Goal: Task Accomplishment & Management: Manage account settings

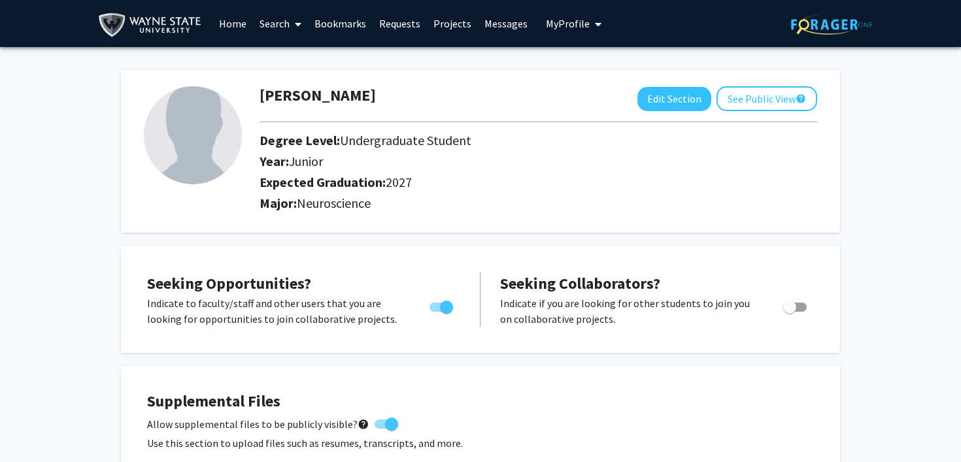
scroll to position [293, 0]
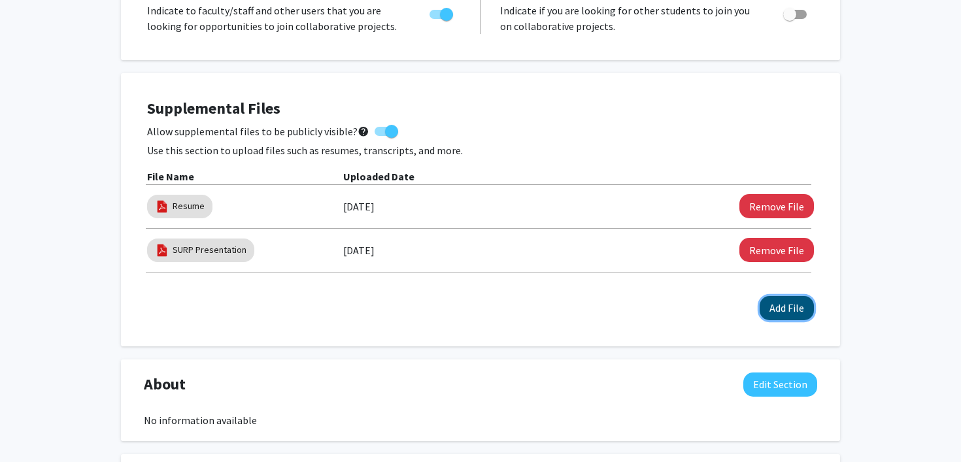
click at [782, 303] on button "Add File" at bounding box center [786, 308] width 54 height 24
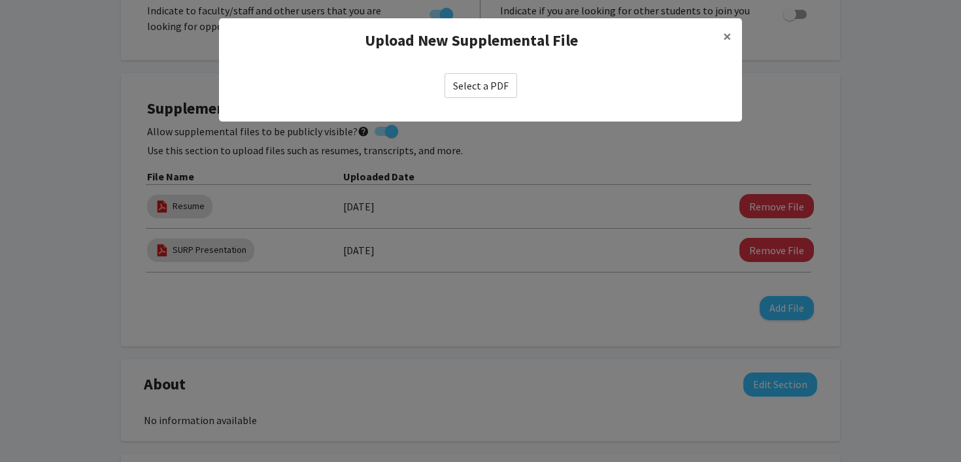
click at [482, 88] on label "Select a PDF" at bounding box center [480, 85] width 73 height 25
click at [0, 0] on input "Select a PDF" at bounding box center [0, 0] width 0 height 0
click at [503, 86] on label "Select a PDF" at bounding box center [480, 85] width 73 height 25
click at [0, 0] on input "Select a PDF" at bounding box center [0, 0] width 0 height 0
click at [476, 84] on label "Select a PDF" at bounding box center [480, 85] width 73 height 25
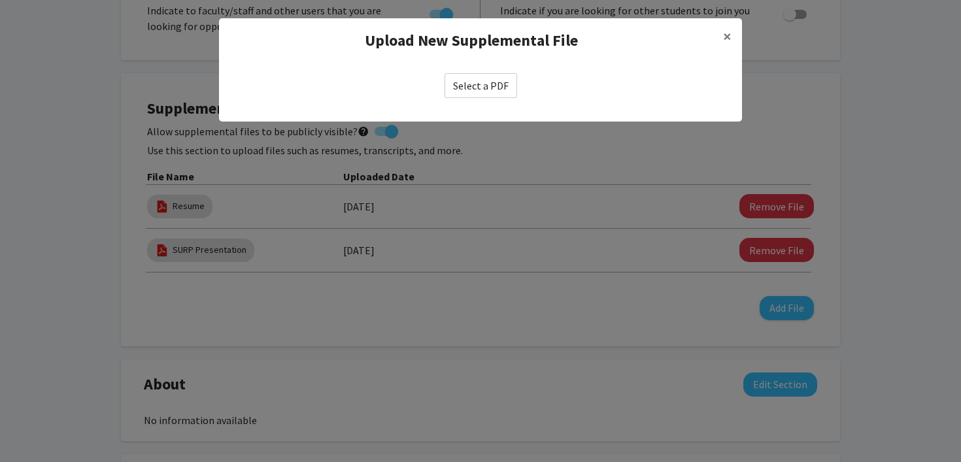
click at [0, 0] on input "Select a PDF" at bounding box center [0, 0] width 0 height 0
select select "custom"
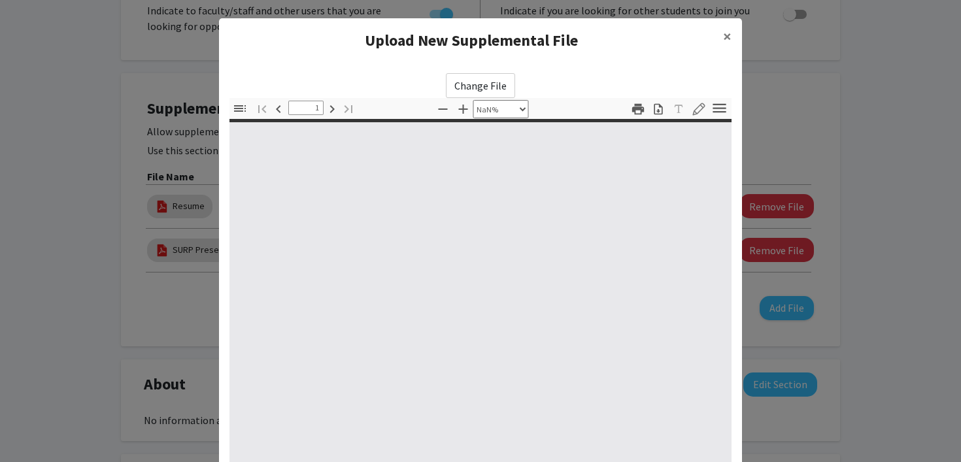
type input "0"
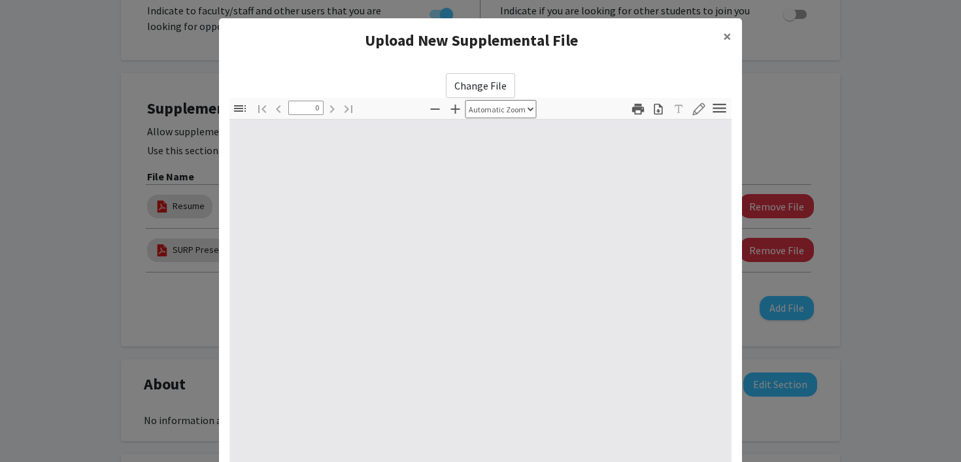
select select "custom"
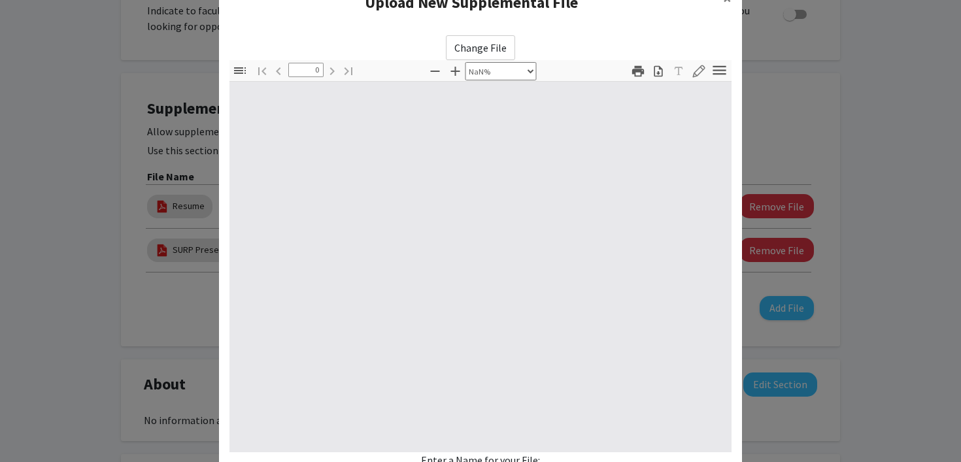
scroll to position [0, 0]
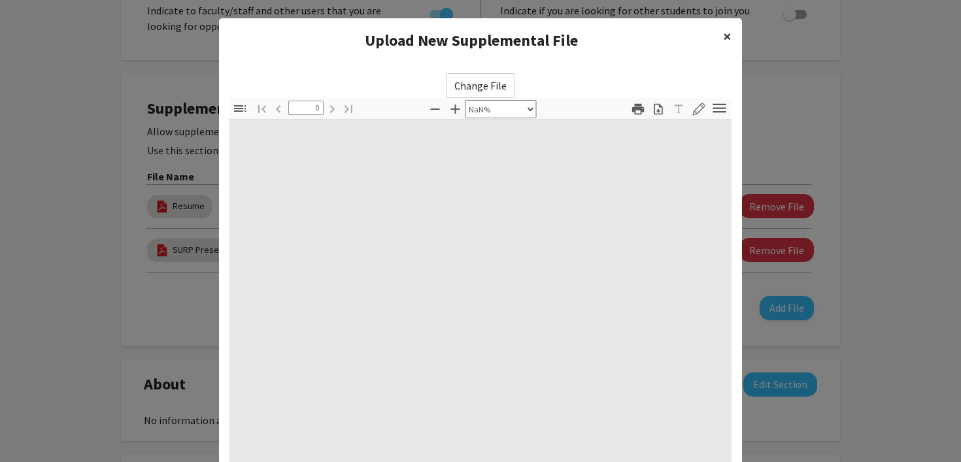
click at [733, 29] on button "×" at bounding box center [726, 36] width 29 height 37
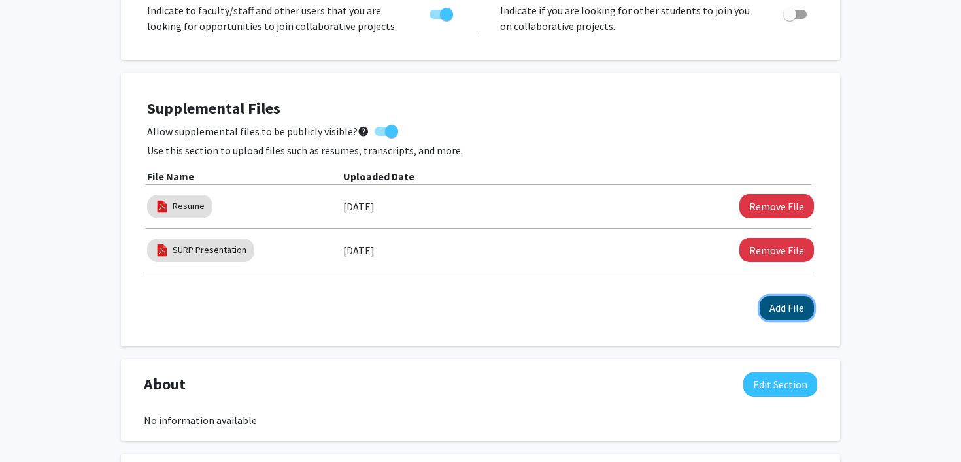
click at [780, 312] on button "Add File" at bounding box center [786, 308] width 54 height 24
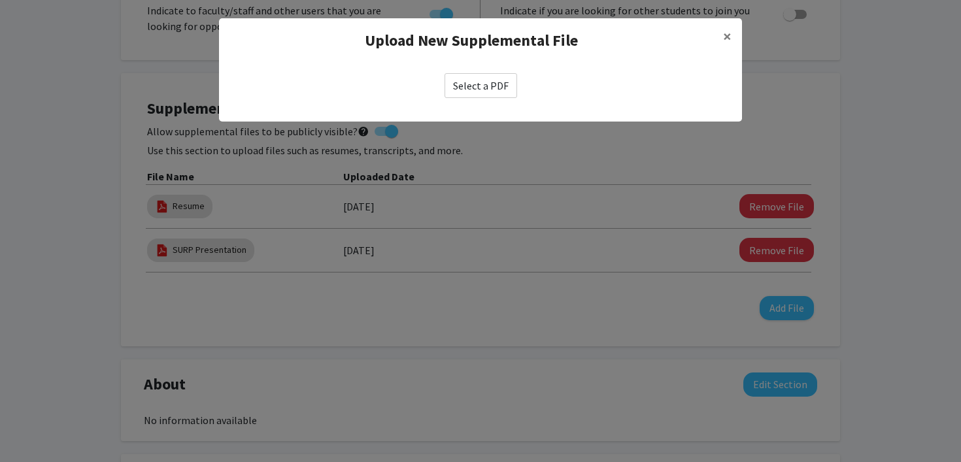
click at [488, 86] on label "Select a PDF" at bounding box center [480, 85] width 73 height 25
click at [0, 0] on input "Select a PDF" at bounding box center [0, 0] width 0 height 0
select select "custom"
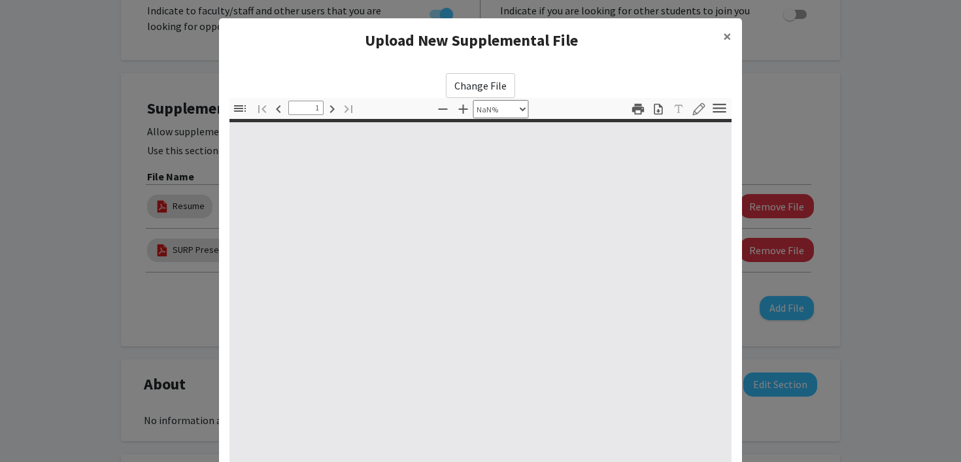
type input "0"
select select "custom"
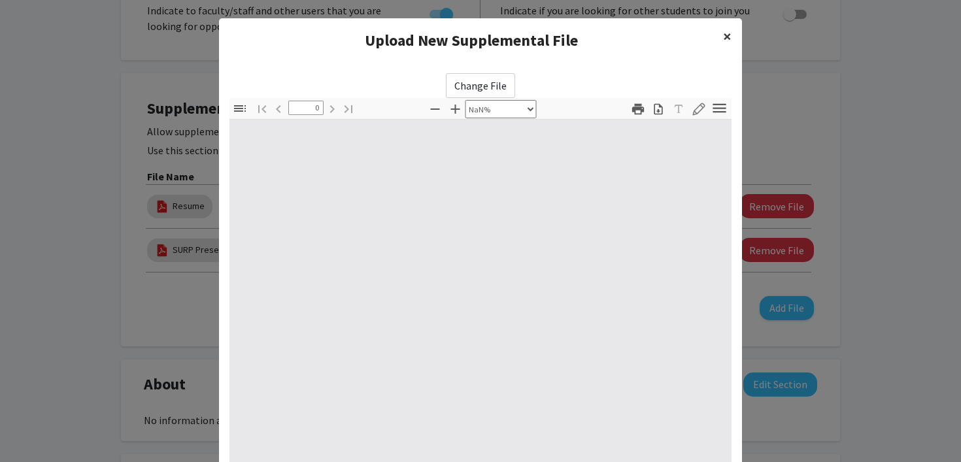
click at [725, 35] on span "×" at bounding box center [727, 36] width 8 height 20
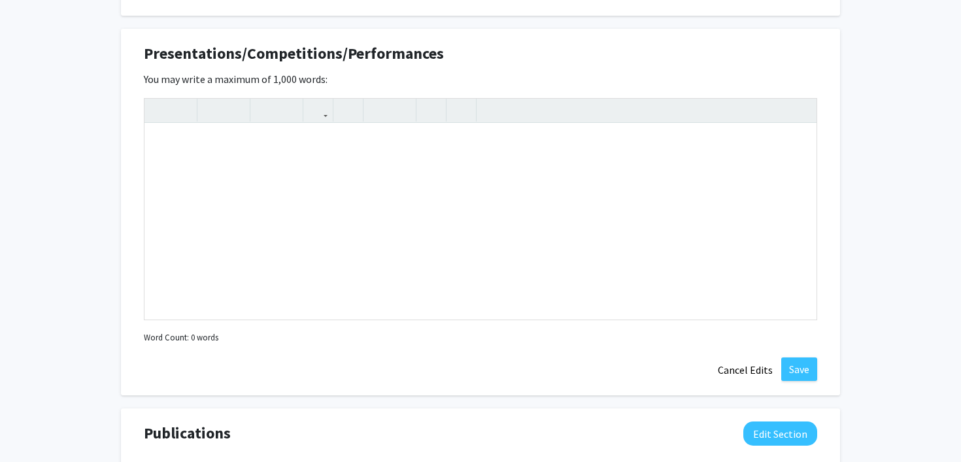
scroll to position [1080, 0]
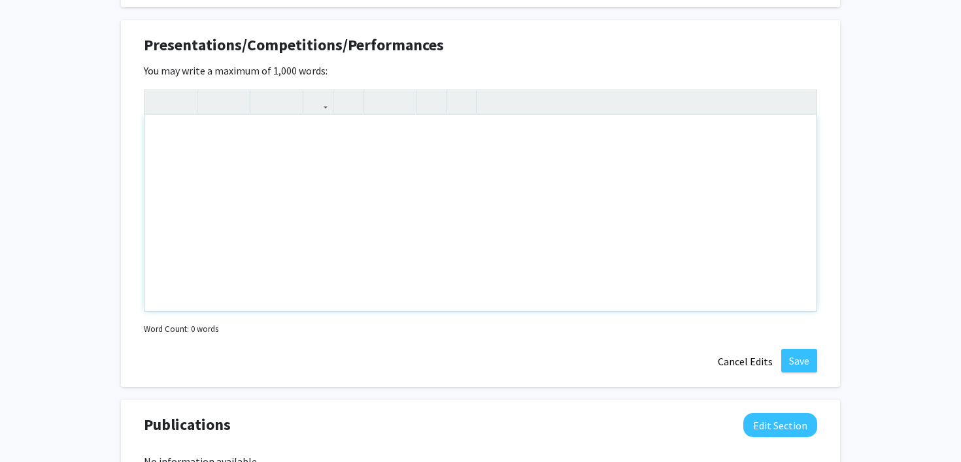
click at [241, 160] on div "Note to users with screen readers: Please deactivate our accessibility plugin f…" at bounding box center [480, 213] width 672 height 196
paste div "Note to users with screen readers: Please deactivate our accessibility plugin f…"
type textarea "<l>Ipsumdolo SIT Ametc: Adipis Elitsed do eiu Temporincidid Utlabo</e><d>MAG A1…"
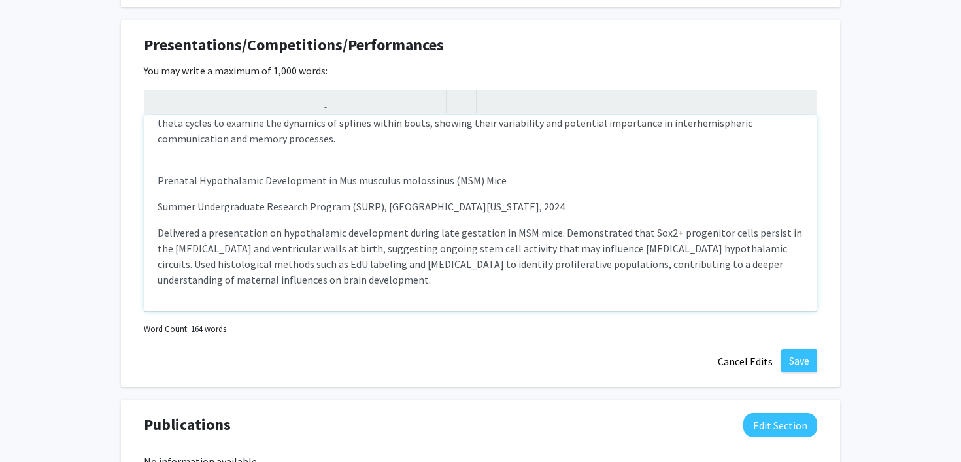
scroll to position [0, 0]
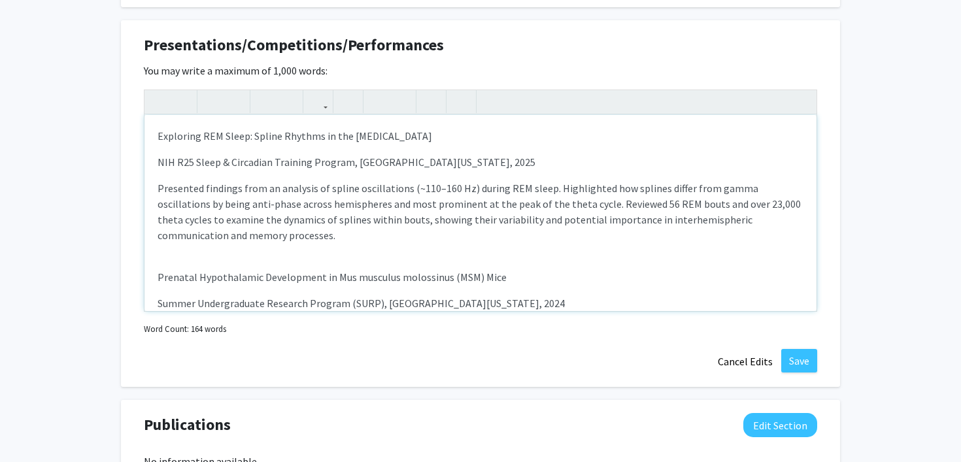
click at [212, 164] on p "NIH R25 Sleep & Circadian Training Program, [GEOGRAPHIC_DATA][US_STATE], 2025" at bounding box center [481, 162] width 646 height 16
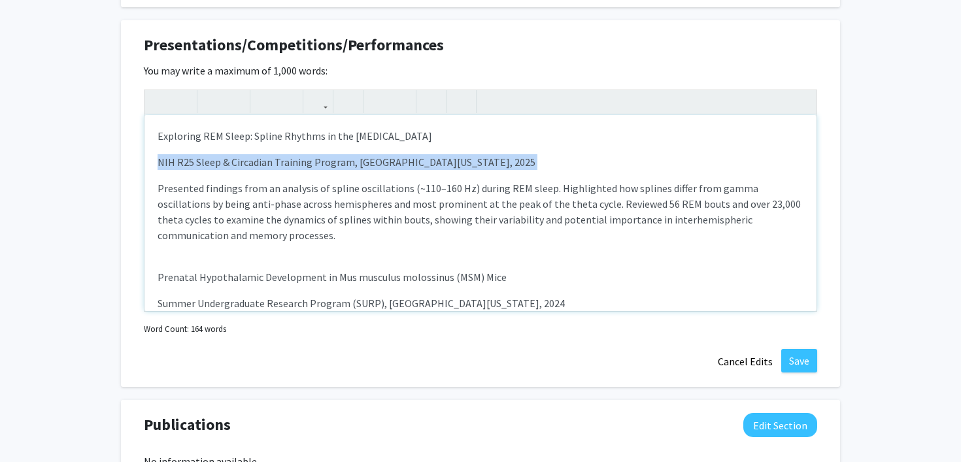
click at [212, 164] on p "NIH R25 Sleep & Circadian Training Program, [GEOGRAPHIC_DATA][US_STATE], 2025" at bounding box center [481, 162] width 646 height 16
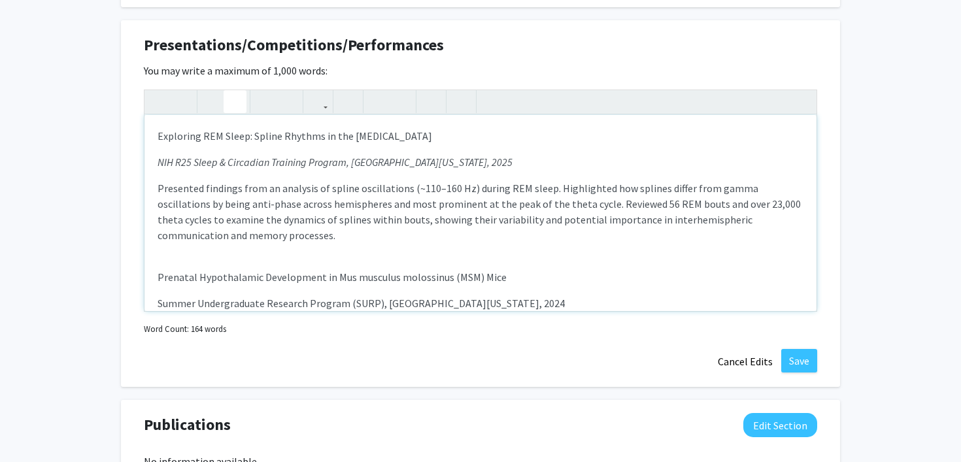
click at [265, 137] on p "Exploring REM Sleep: Spline Rhythms in the [MEDICAL_DATA]" at bounding box center [481, 136] width 646 height 16
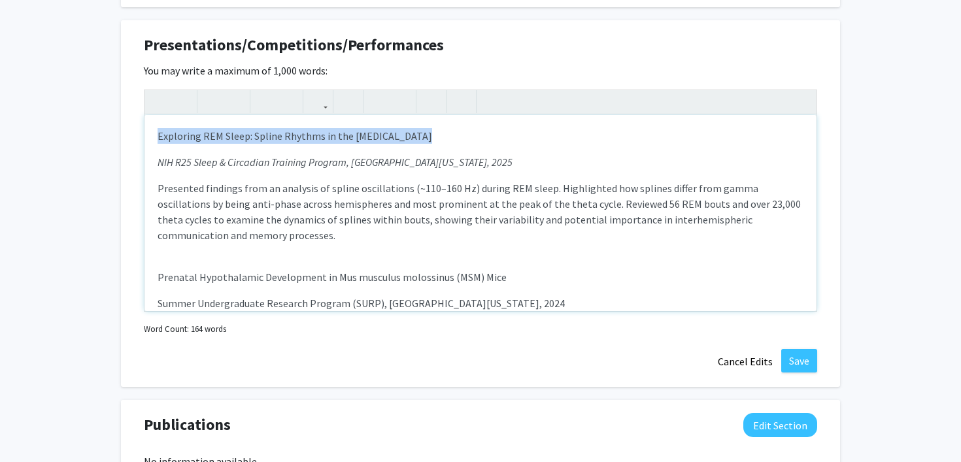
click at [265, 137] on p "Exploring REM Sleep: Spline Rhythms in the [MEDICAL_DATA]" at bounding box center [481, 136] width 646 height 16
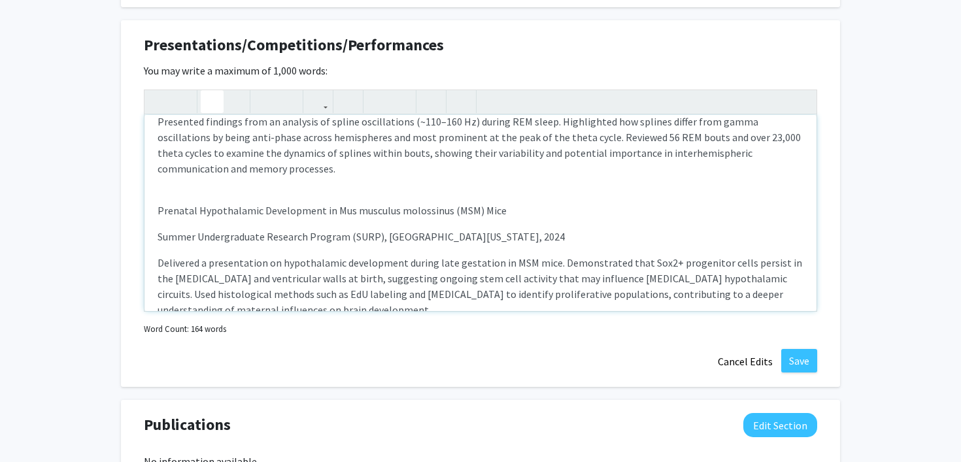
click at [185, 213] on p "Prenatal Hypothalamic Development in Mus musculus molossinus (MSM) Mice" at bounding box center [481, 211] width 646 height 16
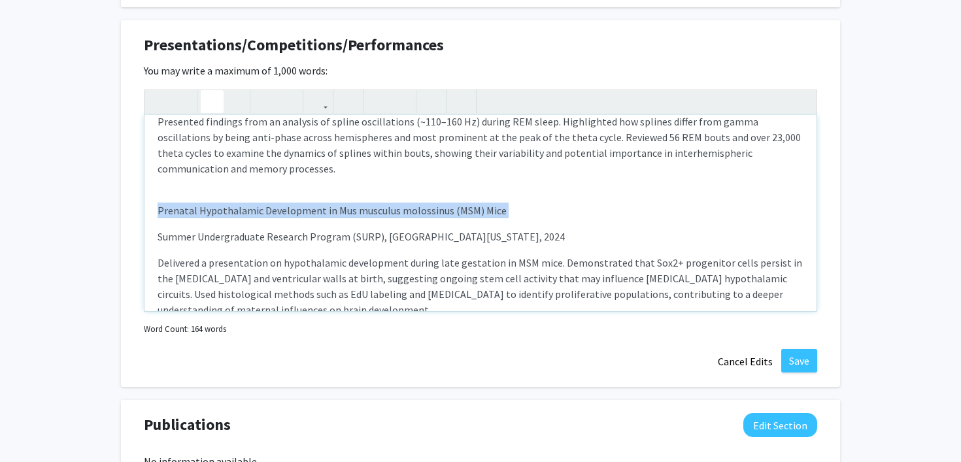
click at [185, 213] on p "Prenatal Hypothalamic Development in Mus musculus molossinus (MSM) Mice" at bounding box center [481, 211] width 646 height 16
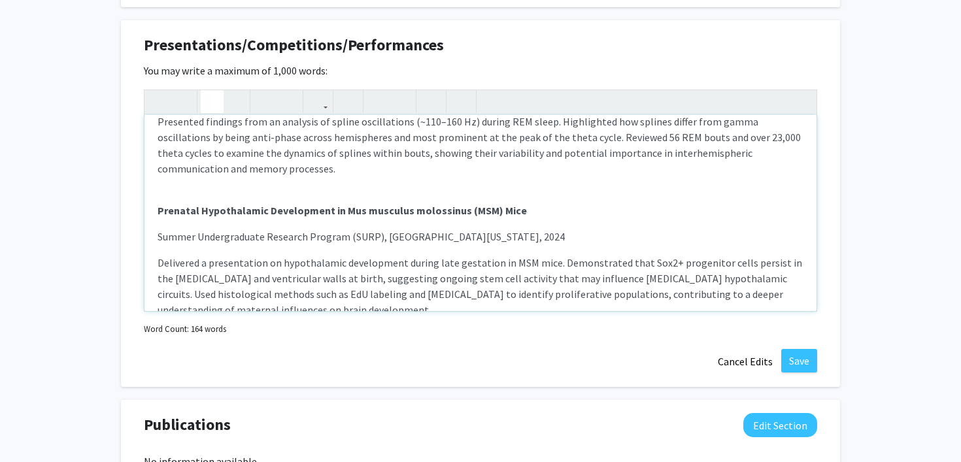
click at [196, 241] on p "Summer Undergraduate Research Program (SURP), [GEOGRAPHIC_DATA][US_STATE], 2024" at bounding box center [481, 237] width 646 height 16
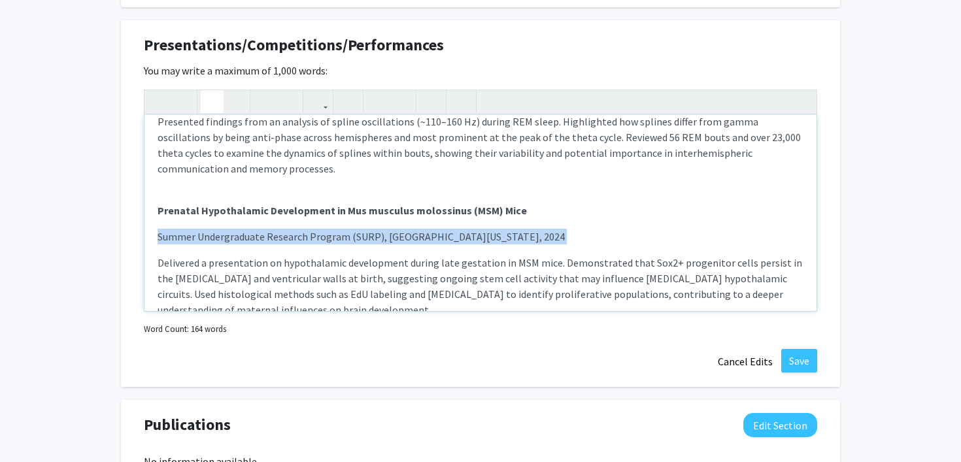
click at [196, 241] on p "Summer Undergraduate Research Program (SURP), [GEOGRAPHIC_DATA][US_STATE], 2024" at bounding box center [481, 237] width 646 height 16
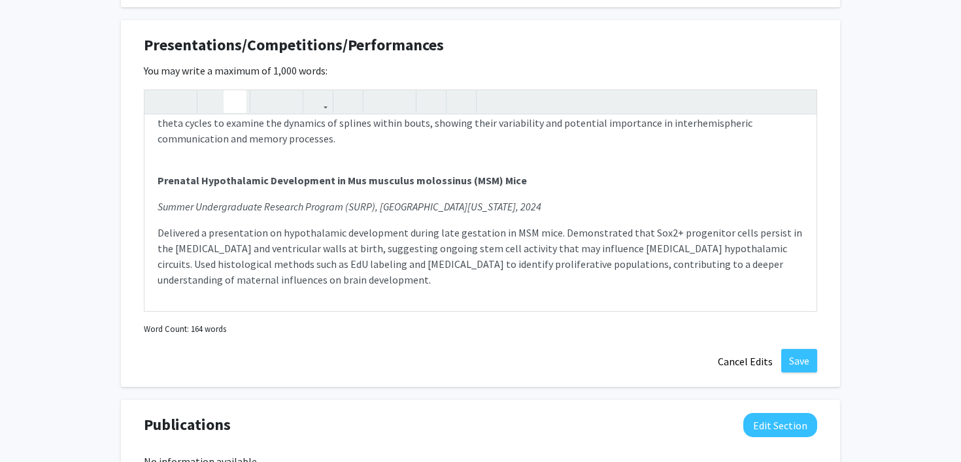
click at [556, 329] on div "Exploring REM Sleep: Spline Rhythms in the [MEDICAL_DATA] NIH R25 Sleep & Circa…" at bounding box center [480, 214] width 673 height 249
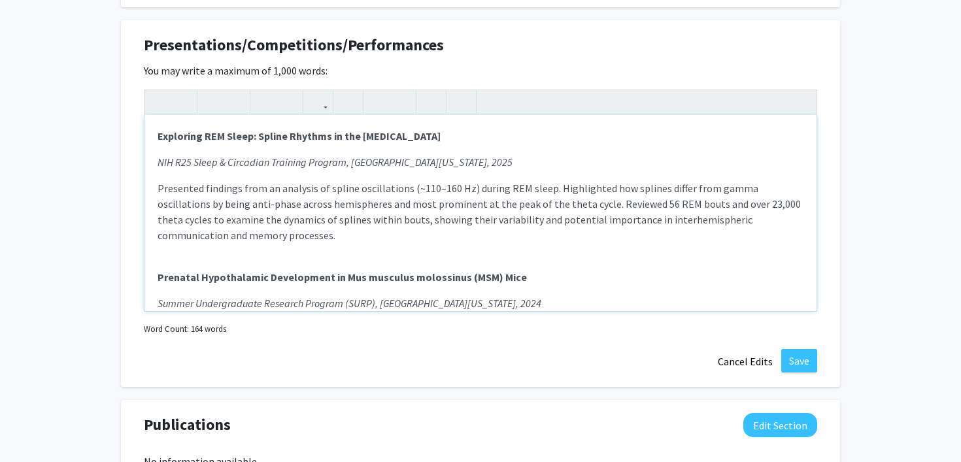
click at [235, 212] on p "Presented findings from an analysis of spline oscillations (~110–160 Hz) during…" at bounding box center [481, 211] width 646 height 63
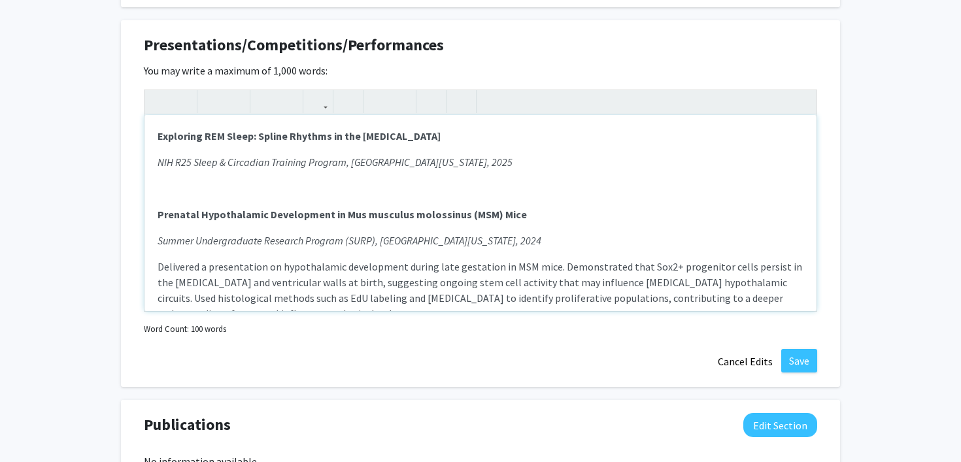
scroll to position [34, 0]
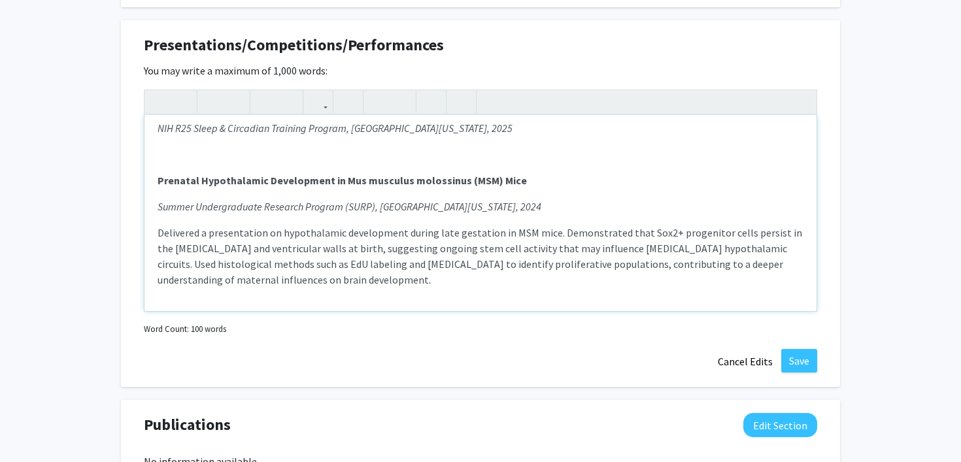
click at [247, 264] on p "Delivered a presentation on hypothalamic development during late gestation in M…" at bounding box center [481, 256] width 646 height 63
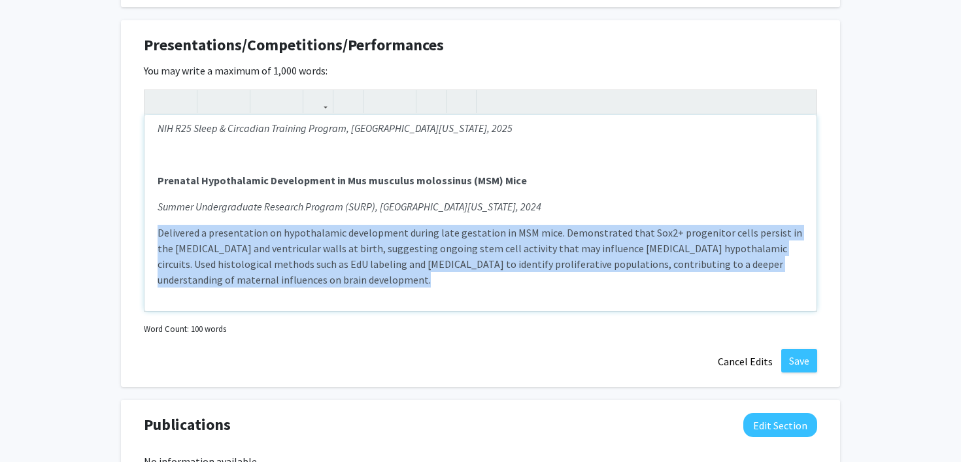
click at [247, 264] on p "Delivered a presentation on hypothalamic development during late gestation in M…" at bounding box center [481, 256] width 646 height 63
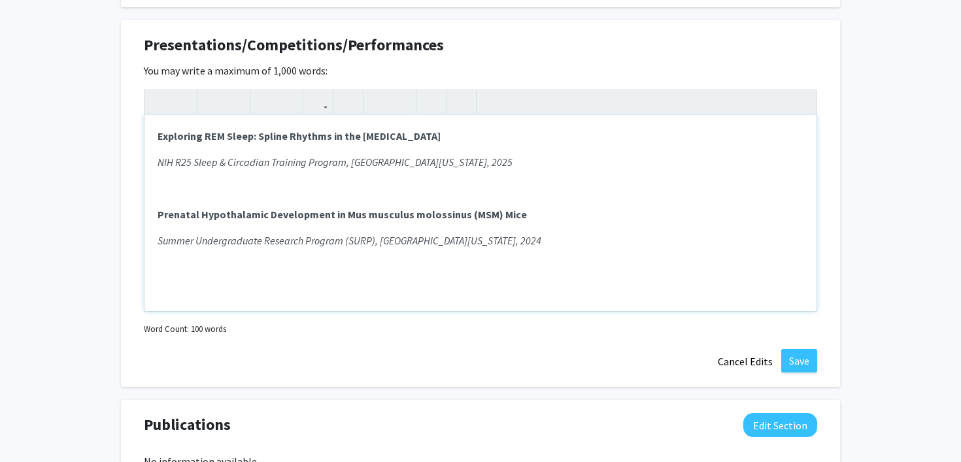
scroll to position [0, 0]
click at [296, 191] on p "Note to users with screen readers: Please deactivate our accessibility plugin f…" at bounding box center [481, 188] width 646 height 16
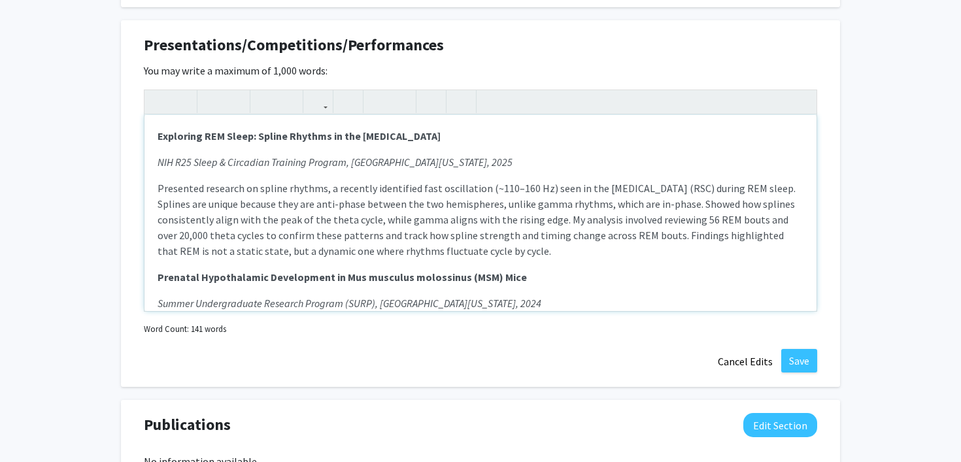
scroll to position [39, 0]
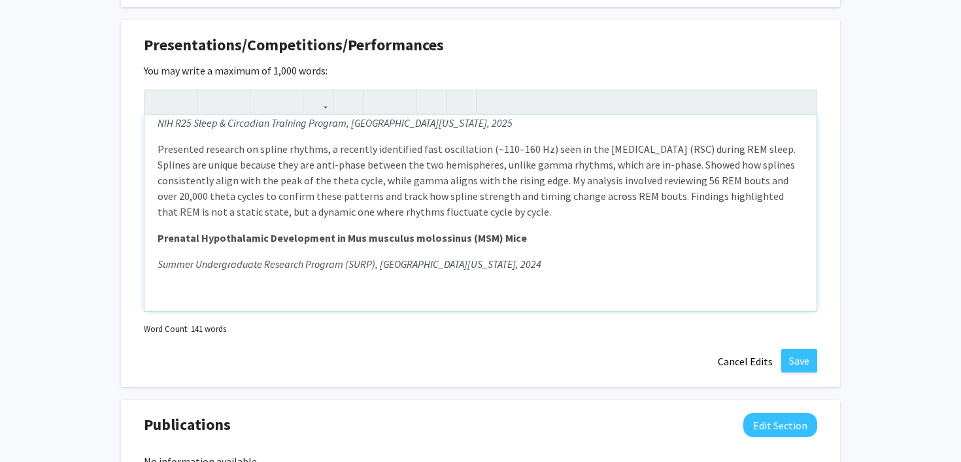
click at [320, 286] on div "Exploring REM Sleep: Spline Rhythms in the [MEDICAL_DATA] NIH R25 Sleep & Circa…" at bounding box center [480, 213] width 672 height 196
type textarea "<l><ipsumd>Sitametco ADI Elits: Doeius Tempori ut lab Etdoloremagna Aliqua</eni…"
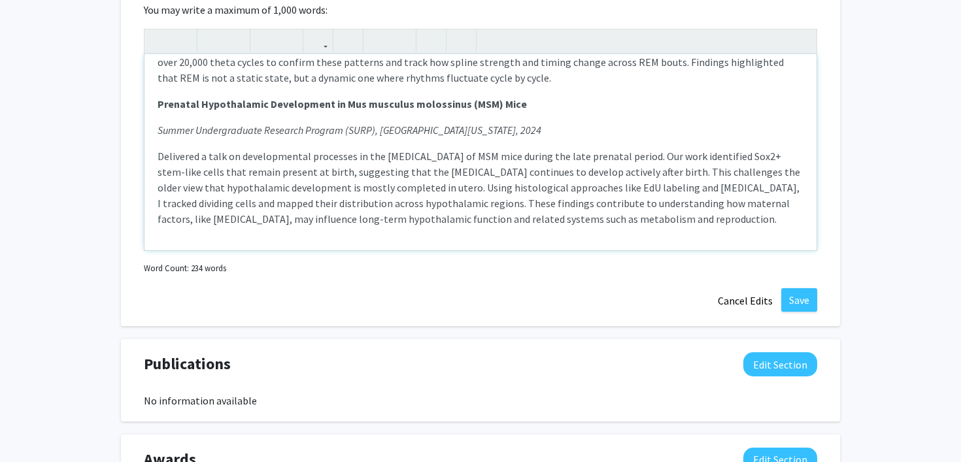
scroll to position [1171, 0]
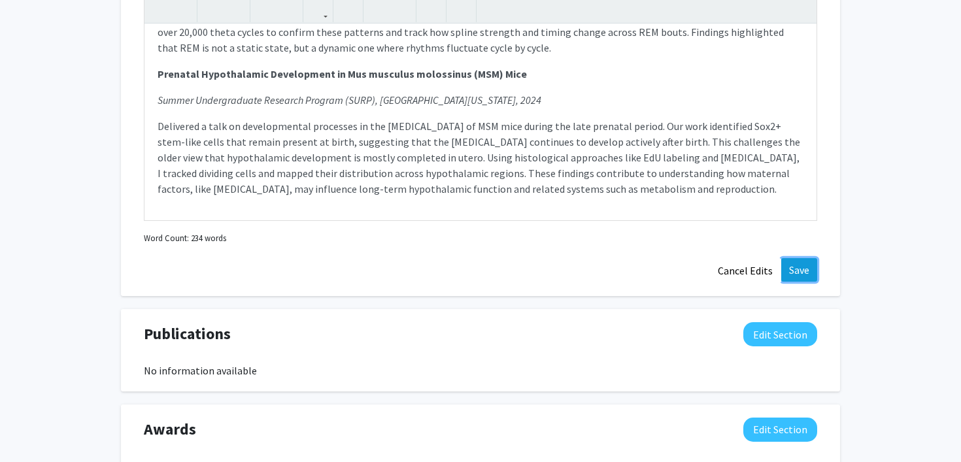
click at [799, 273] on button "Save" at bounding box center [799, 270] width 36 height 24
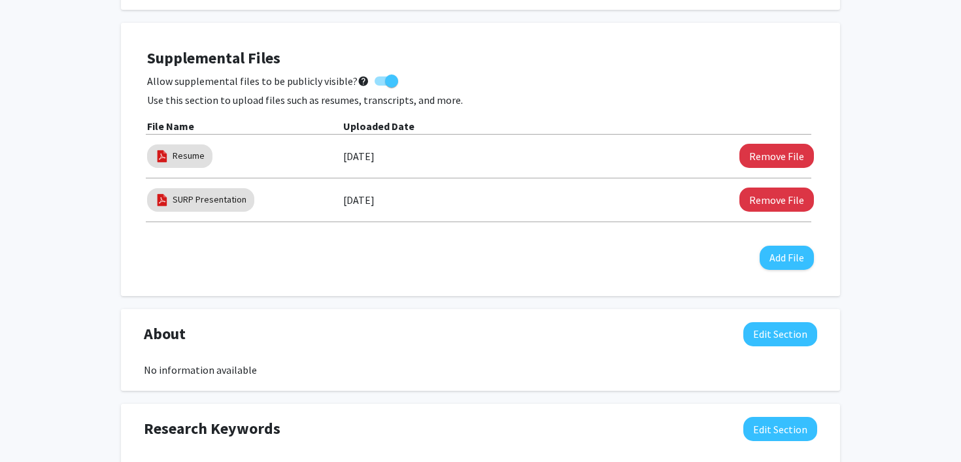
scroll to position [506, 0]
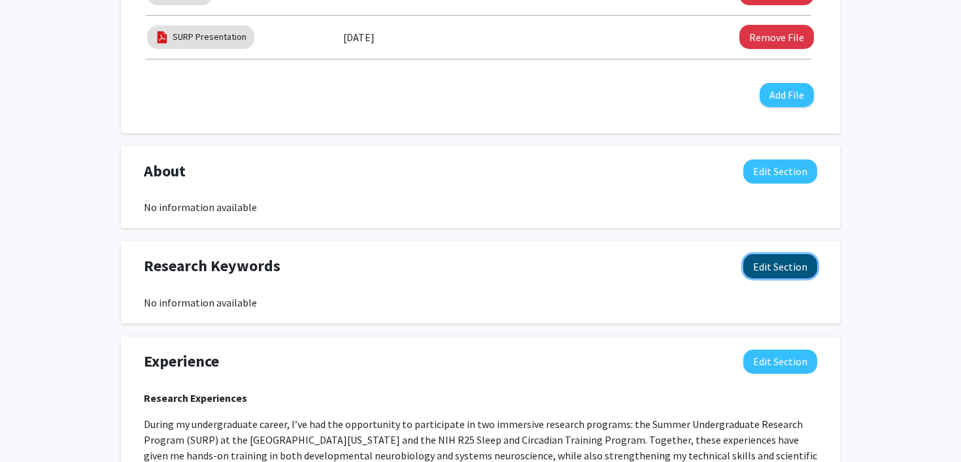
click at [753, 268] on button "Edit Section" at bounding box center [780, 266] width 74 height 24
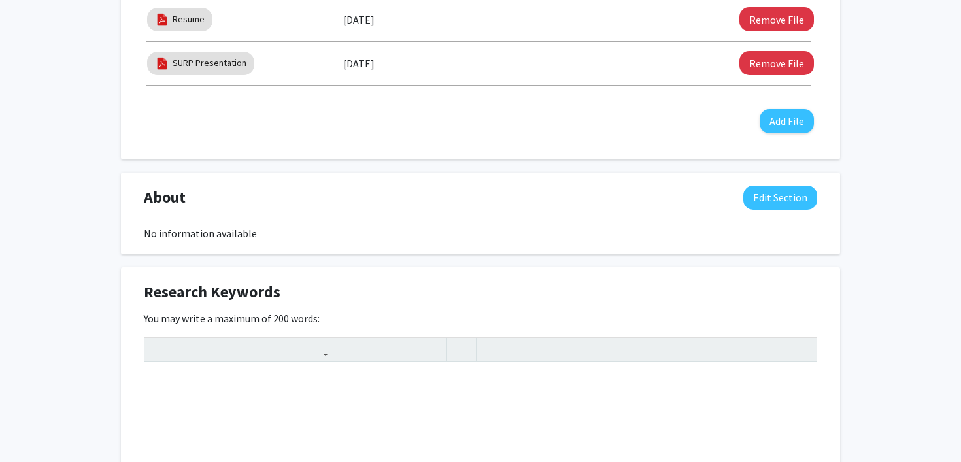
scroll to position [475, 0]
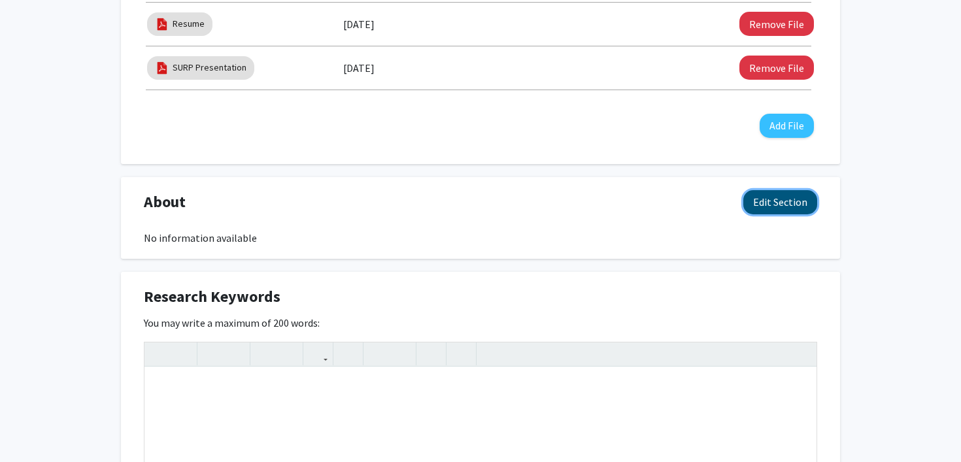
click at [763, 210] on button "Edit Section" at bounding box center [780, 202] width 74 height 24
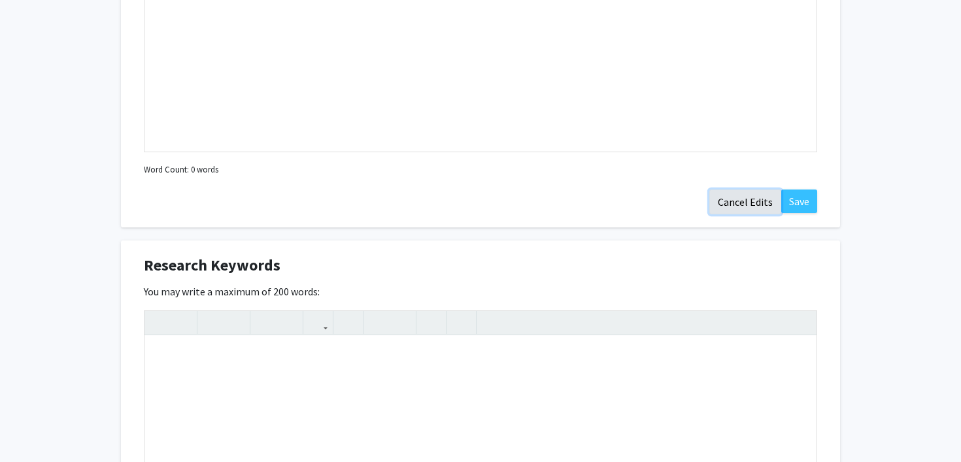
click at [759, 198] on button "Cancel Edits" at bounding box center [745, 202] width 72 height 25
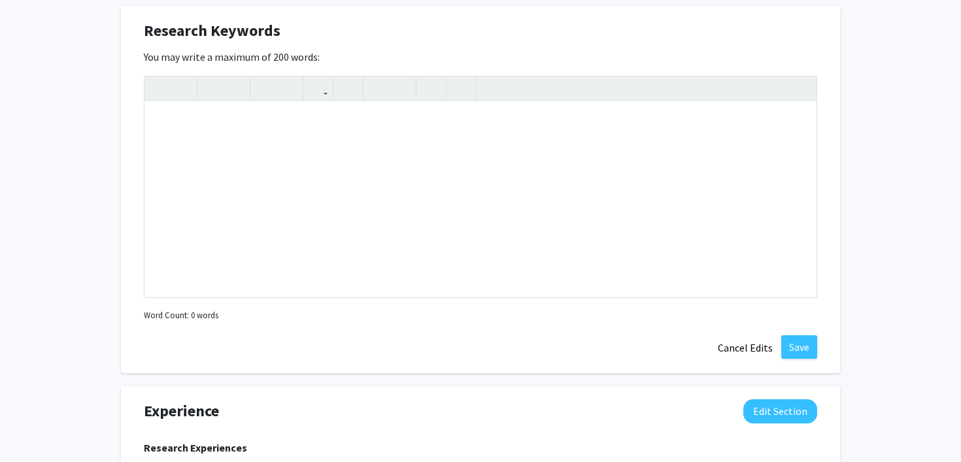
scroll to position [637, 0]
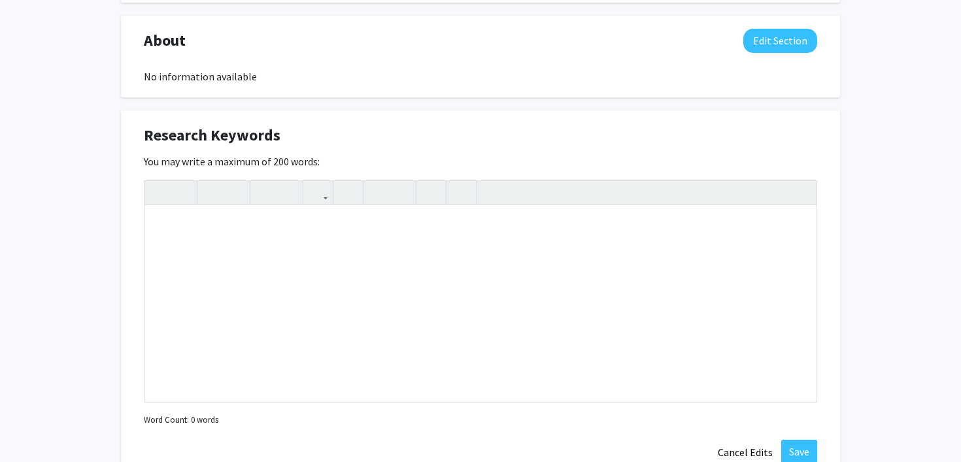
click at [198, 141] on span "Research Keywords" at bounding box center [212, 136] width 137 height 24
copy div "Research Keywords Edit Section"
click at [220, 245] on div "Note to users with screen readers: Please deactivate our accessibility plugin f…" at bounding box center [480, 304] width 672 height 196
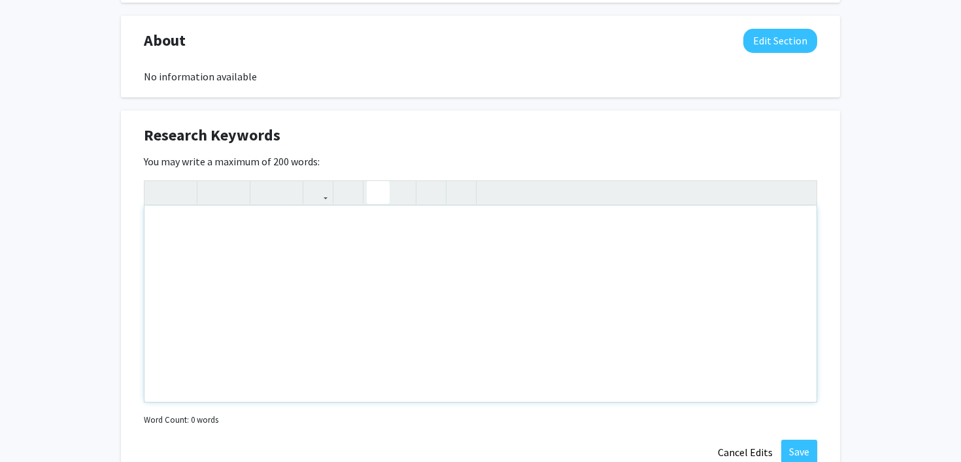
click at [373, 187] on icon "button" at bounding box center [378, 193] width 11 height 22
type textarea "<ul><li>Sleep and Circadian Rhythms</li></ul><p>REM Sleep</p><br><p>NREM Sleep<…"
click at [158, 256] on p "REM Sleep" at bounding box center [481, 253] width 646 height 16
click at [373, 182] on use "button" at bounding box center [373, 182] width 0 height 0
click at [158, 284] on p "NREM Sleep" at bounding box center [481, 284] width 646 height 16
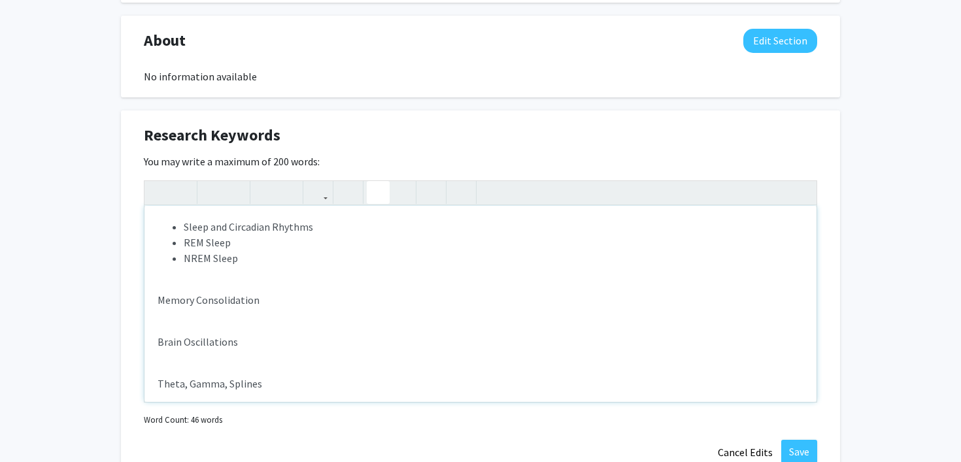
click at [158, 300] on p "Memory Consolidation" at bounding box center [481, 300] width 646 height 16
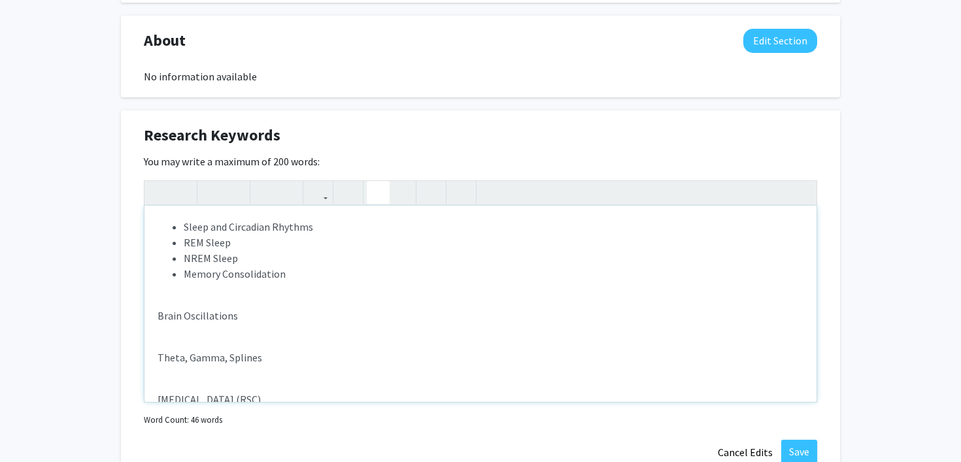
click at [158, 319] on p "Brain Oscillations" at bounding box center [481, 316] width 646 height 16
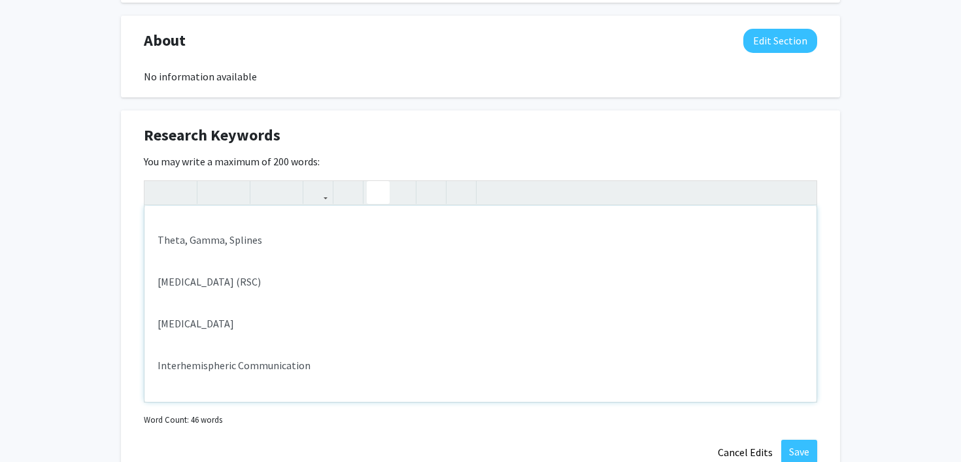
scroll to position [0, 0]
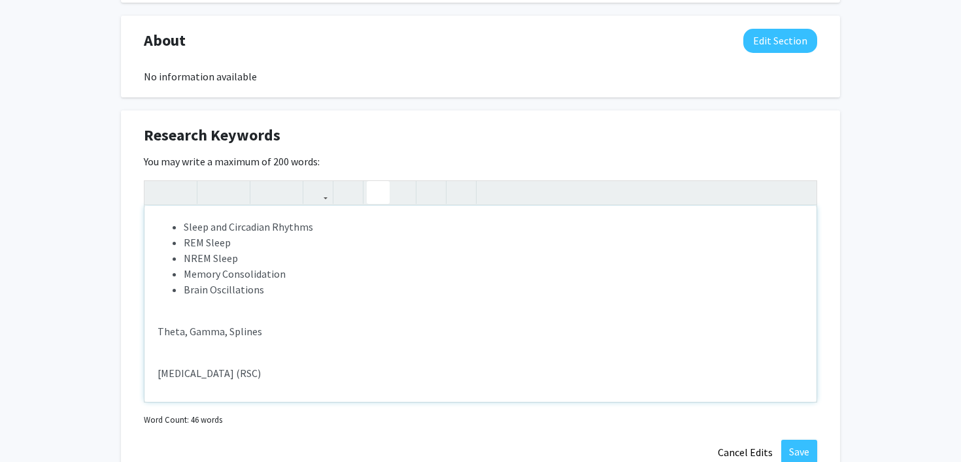
click at [163, 357] on div "Sleep and Circadian Rhythms REM Sleep NREM Sleep Memory Consolidation Brain Osc…" at bounding box center [480, 304] width 672 height 196
click at [181, 378] on div "Sleep and Circadian Rhythms REM Sleep NREM Sleep Memory Consolidation Brain Osc…" at bounding box center [480, 304] width 672 height 196
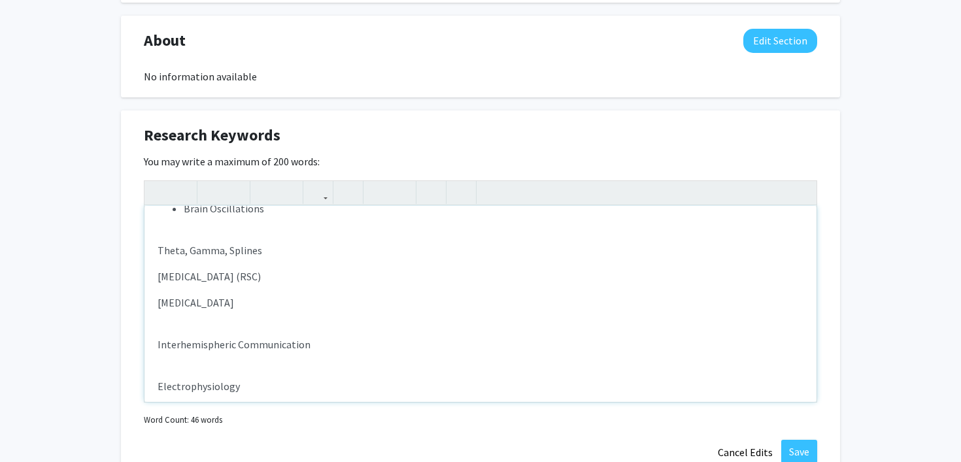
click at [178, 327] on div "Sleep and Circadian Rhythms REM Sleep NREM Sleep Memory Consolidation Brain Osc…" at bounding box center [480, 304] width 672 height 196
click at [178, 348] on div "Sleep and Circadian Rhythms REM Sleep NREM Sleep Memory Consolidation Brain Osc…" at bounding box center [480, 304] width 672 height 196
click at [195, 365] on div "Sleep and Circadian Rhythms REM Sleep NREM Sleep Memory Consolidation Brain Osc…" at bounding box center [480, 304] width 672 height 196
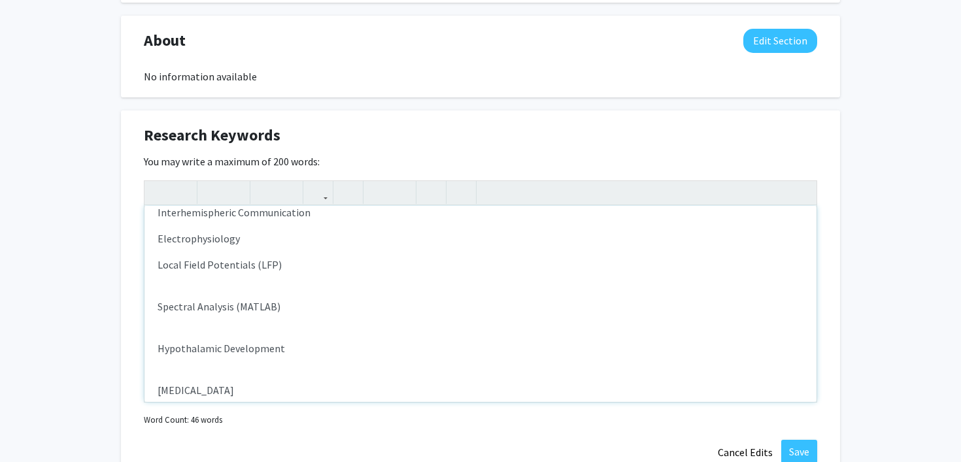
scroll to position [228, 0]
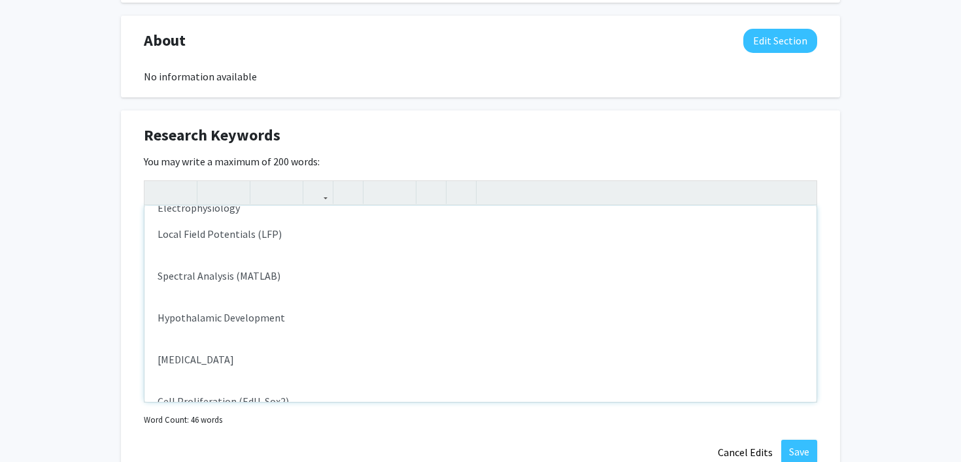
click at [195, 256] on div "Sleep and Circadian Rhythms REM Sleep NREM Sleep Memory Consolidation Brain Osc…" at bounding box center [480, 304] width 672 height 196
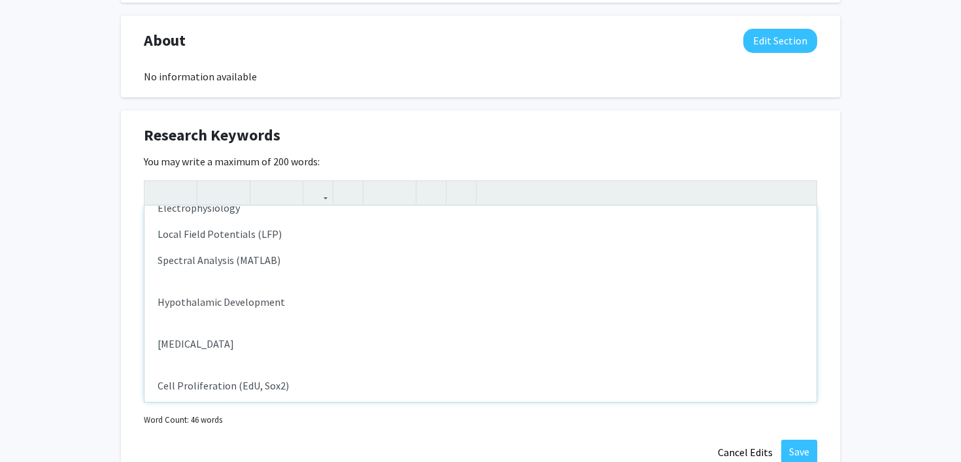
click at [199, 280] on div "Sleep and Circadian Rhythms REM Sleep NREM Sleep Memory Consolidation Brain Osc…" at bounding box center [480, 304] width 672 height 196
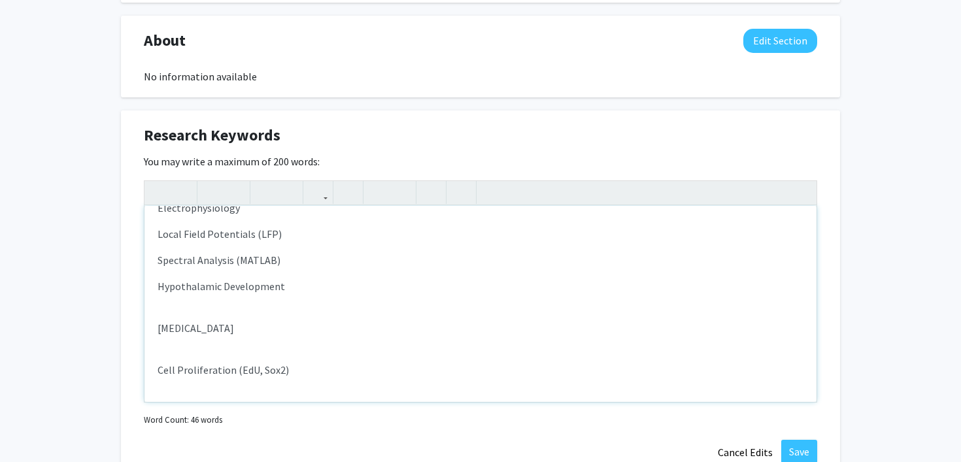
click at [206, 307] on div "Sleep and Circadian Rhythms REM Sleep NREM Sleep Memory Consolidation Brain Osc…" at bounding box center [480, 304] width 672 height 196
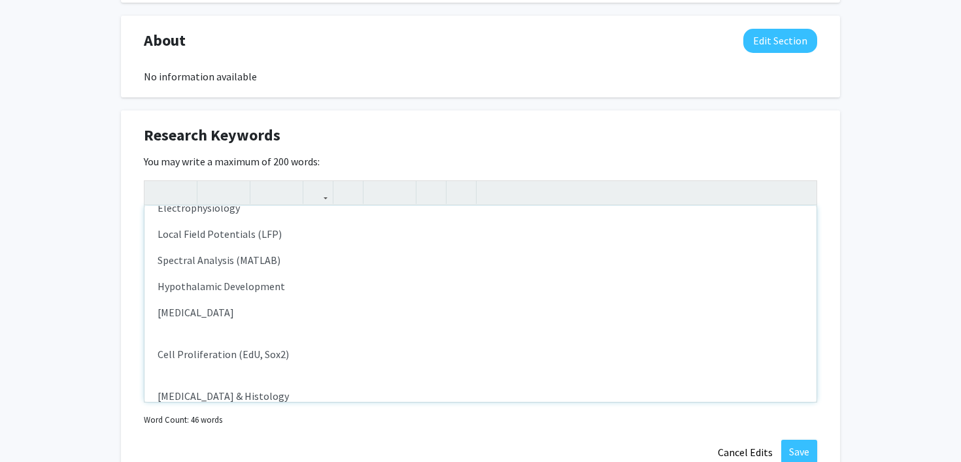
click at [214, 344] on div "Sleep and Circadian Rhythms REM Sleep NREM Sleep Memory Consolidation Brain Osc…" at bounding box center [480, 304] width 672 height 196
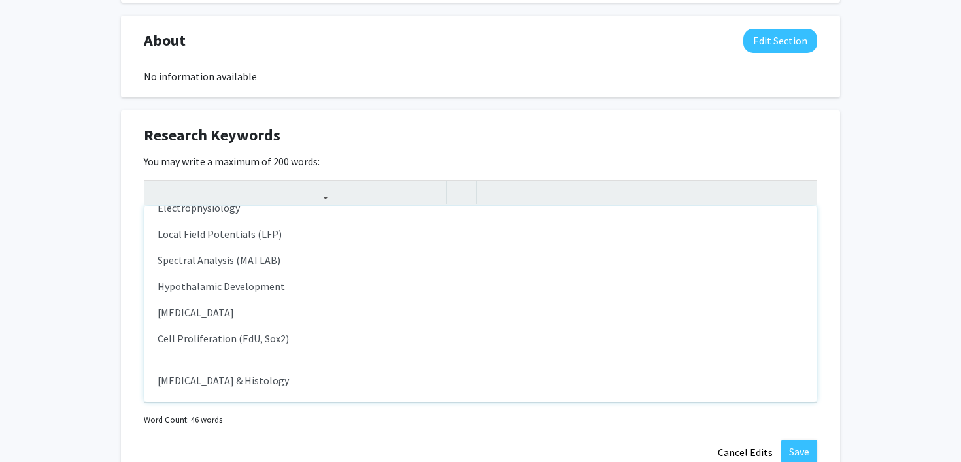
click at [206, 353] on div "Sleep and Circadian Rhythms REM Sleep NREM Sleep Memory Consolidation Brain Osc…" at bounding box center [480, 304] width 672 height 196
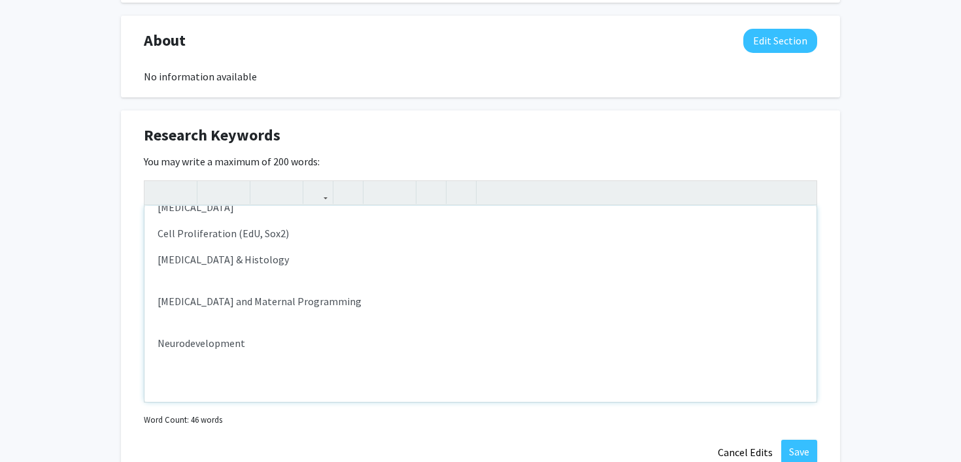
scroll to position [390, 0]
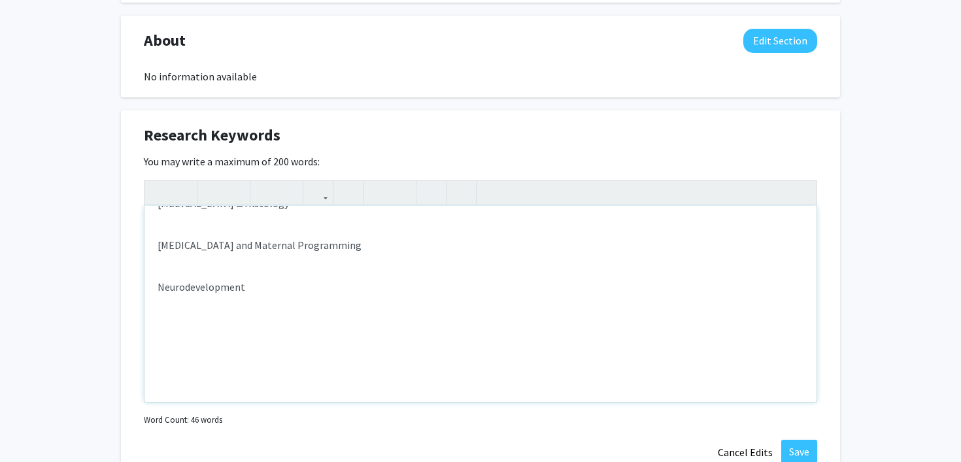
click at [208, 261] on div "Sleep and Circadian Rhythms REM Sleep NREM Sleep Memory Consolidation Brain Osc…" at bounding box center [480, 304] width 672 height 196
click at [201, 213] on div "Sleep and Circadian Rhythms REM Sleep NREM Sleep Memory Consolidation Brain Osc…" at bounding box center [480, 304] width 672 height 196
click at [197, 257] on div "Sleep and Circadian Rhythms REM Sleep NREM Sleep Memory Consolidation Brain Osc…" at bounding box center [480, 304] width 672 height 196
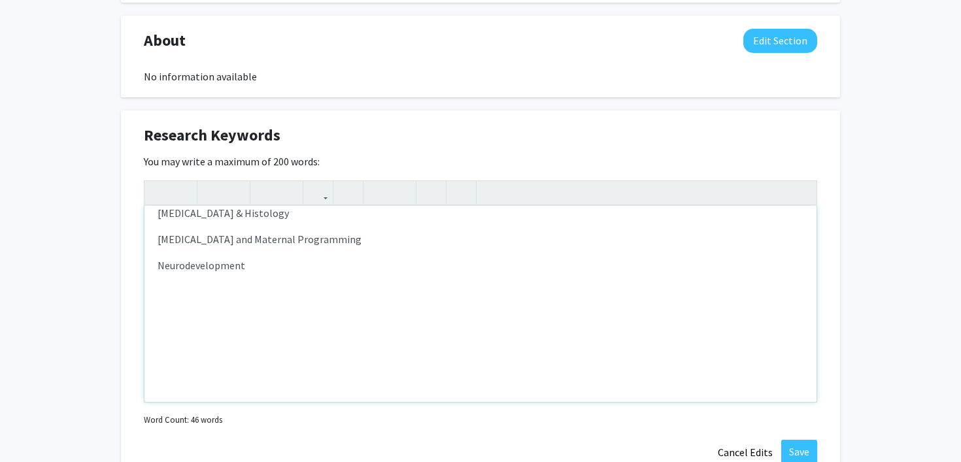
click at [200, 357] on div "Sleep and Circadian Rhythms REM Sleep NREM Sleep Memory Consolidation Brain Osc…" at bounding box center [480, 304] width 672 height 196
click at [192, 388] on div "Sleep and Circadian Rhythms REM Sleep NREM Sleep Memory Consolidation Brain Osc…" at bounding box center [480, 304] width 672 height 196
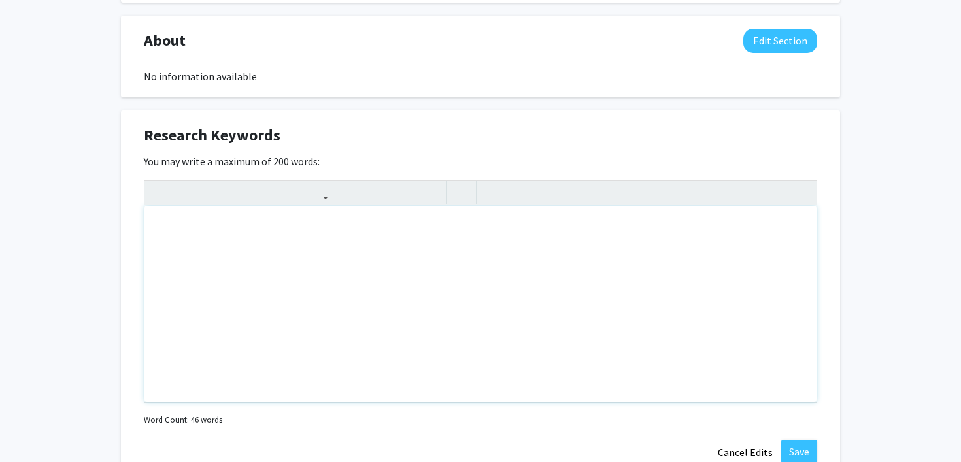
click at [192, 388] on div "Sleep and Circadian Rhythms REM Sleep NREM Sleep Memory Consolidation Brain Osc…" at bounding box center [480, 304] width 672 height 196
click at [176, 392] on div "Sleep and Circadian Rhythms REM Sleep NREM Sleep Memory Consolidation Brain Osc…" at bounding box center [480, 304] width 672 height 196
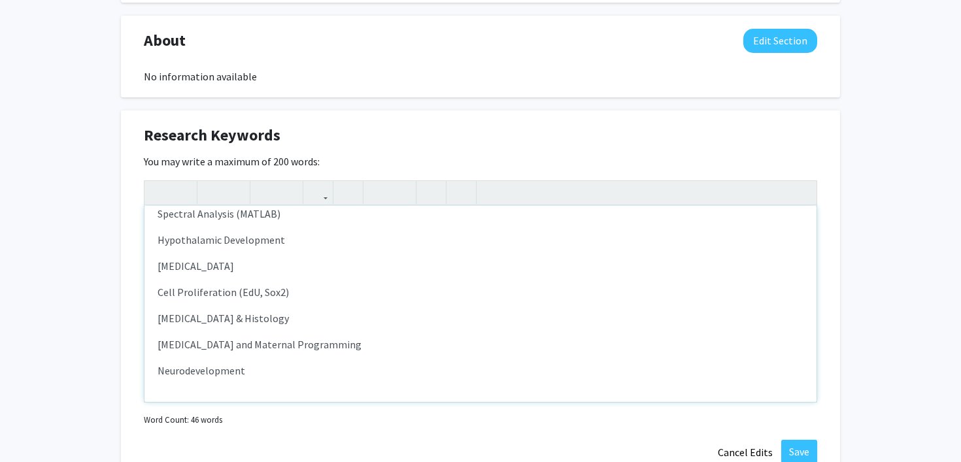
scroll to position [0, 0]
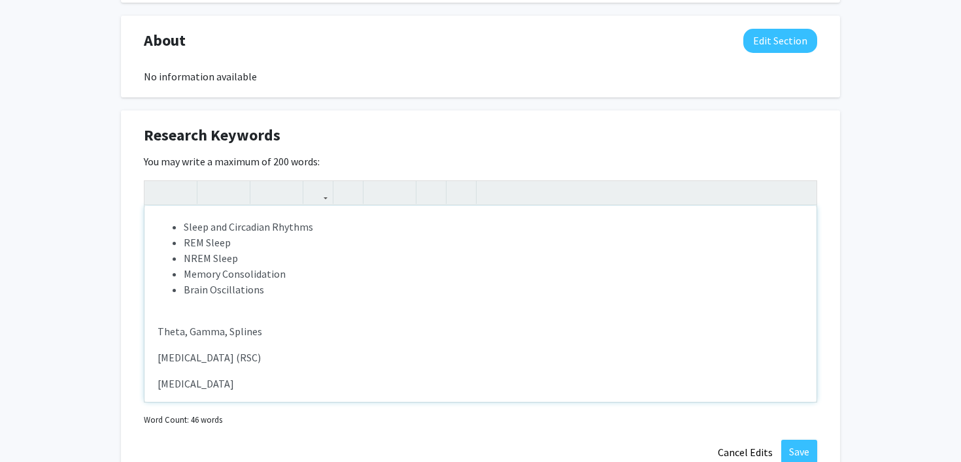
click at [152, 332] on div "Sleep and Circadian Rhythms REM Sleep NREM Sleep Memory Consolidation Brain Osc…" at bounding box center [480, 304] width 672 height 196
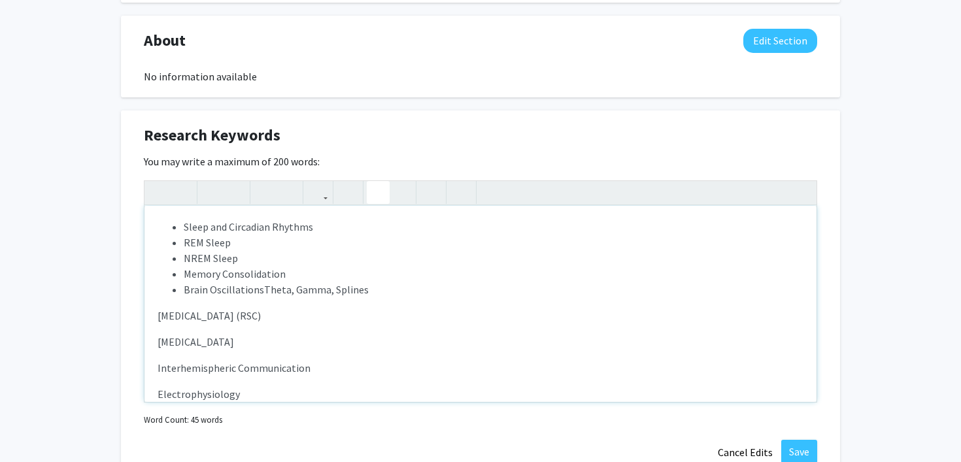
click at [149, 343] on div "Sleep and Circadian Rhythms REM Sleep NREM Sleep Memory Consolidation Brain Osc…" at bounding box center [480, 304] width 672 height 196
click at [159, 314] on p "[MEDICAL_DATA] (RSC)" at bounding box center [481, 316] width 646 height 16
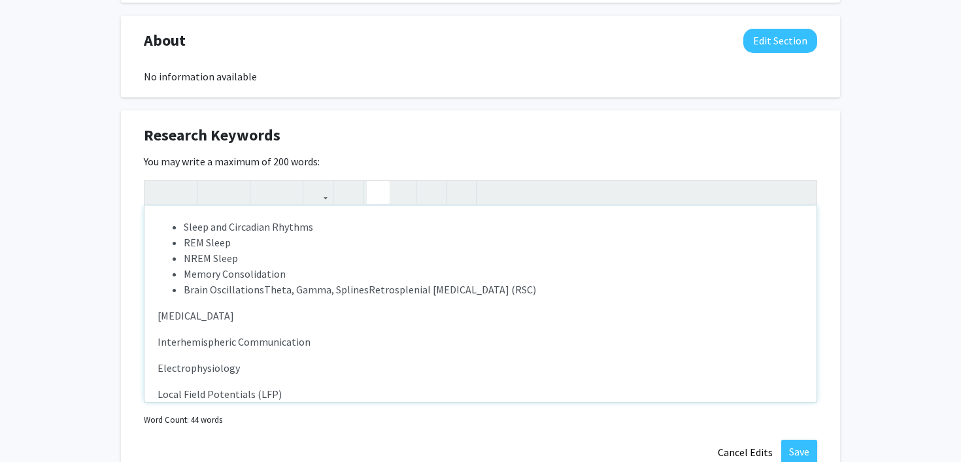
click at [361, 291] on li "Brain OscillationsTheta, Gamma, SplinesRetrosplenial [MEDICAL_DATA] (RSC)" at bounding box center [494, 290] width 620 height 16
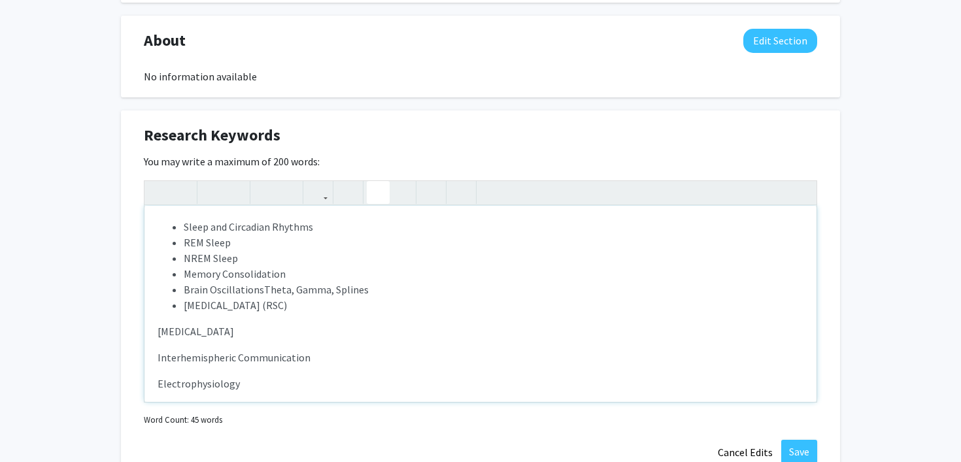
click at [156, 333] on div "Sleep and Circadian Rhythms REM Sleep NREM Sleep Memory Consolidation Brain Osc…" at bounding box center [480, 304] width 672 height 196
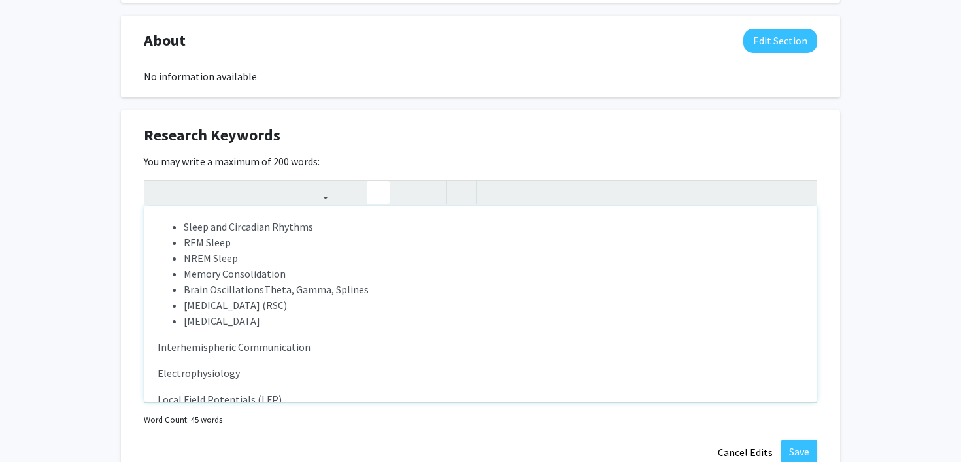
click at [158, 348] on p "Interhemispheric Communication" at bounding box center [481, 347] width 646 height 16
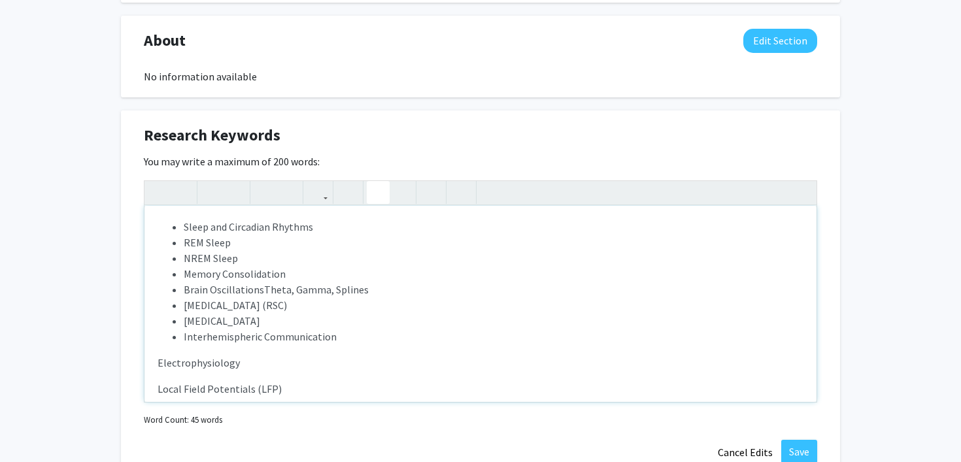
click at [156, 365] on div "Sleep and Circadian Rhythms REM Sleep NREM Sleep Memory Consolidation Brain Osc…" at bounding box center [480, 304] width 672 height 196
click at [160, 380] on p "Local Field Potentials (LFP)" at bounding box center [481, 379] width 646 height 16
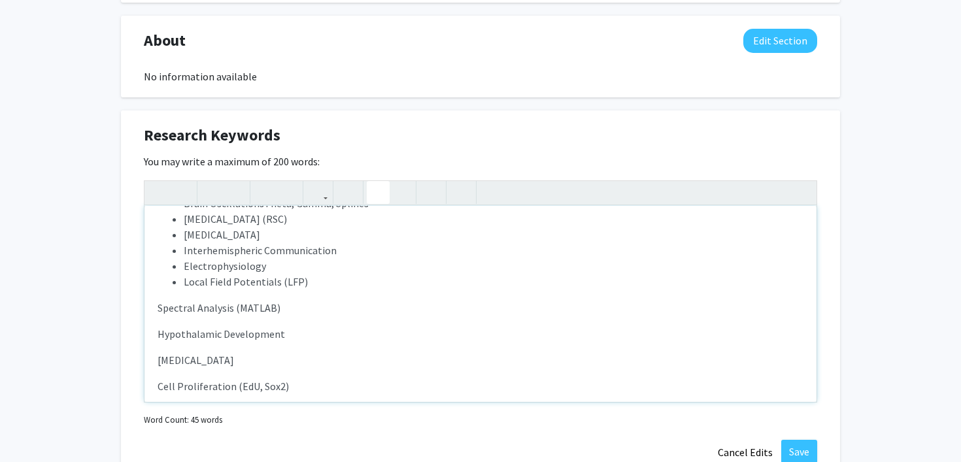
scroll to position [99, 0]
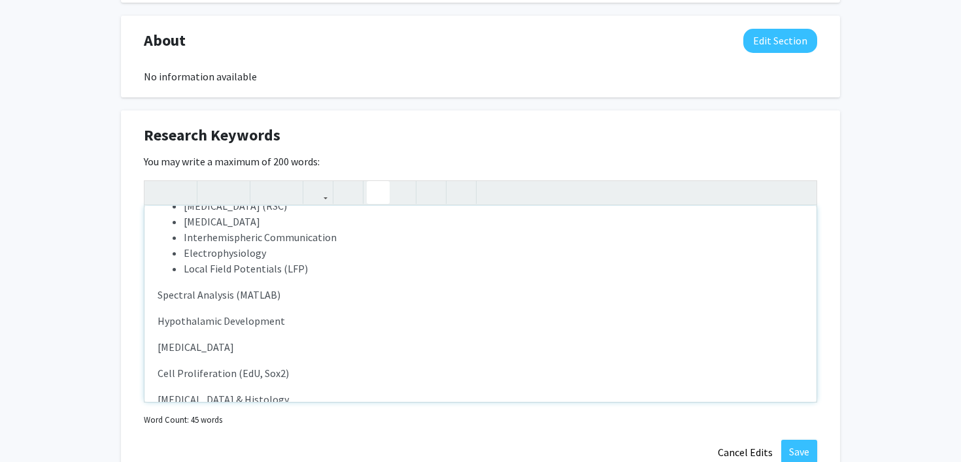
click at [158, 295] on p "Spectral Analysis (MATLAB)" at bounding box center [481, 295] width 646 height 16
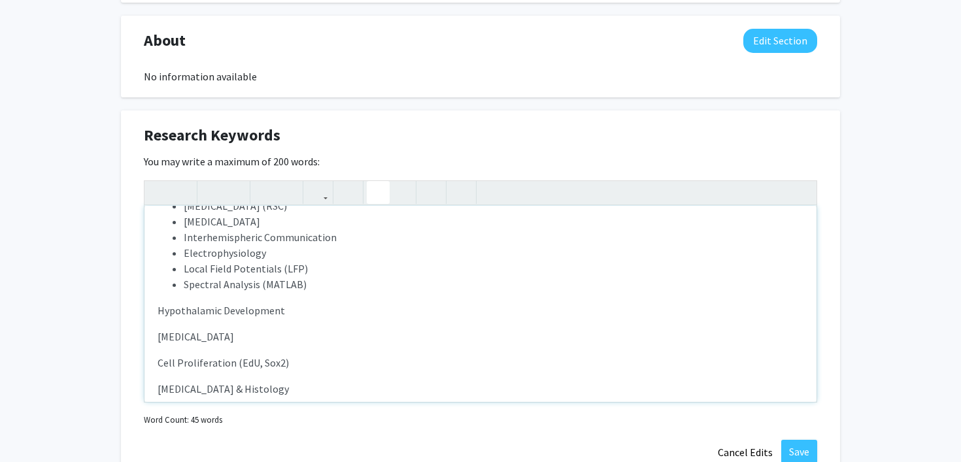
click at [158, 303] on p "Hypothalamic Development" at bounding box center [481, 311] width 646 height 16
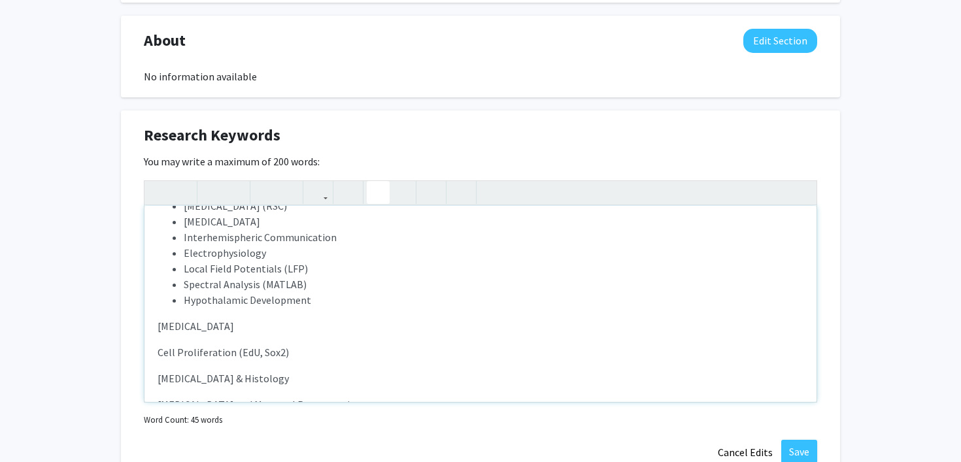
click at [158, 325] on p "[MEDICAL_DATA]" at bounding box center [481, 326] width 646 height 16
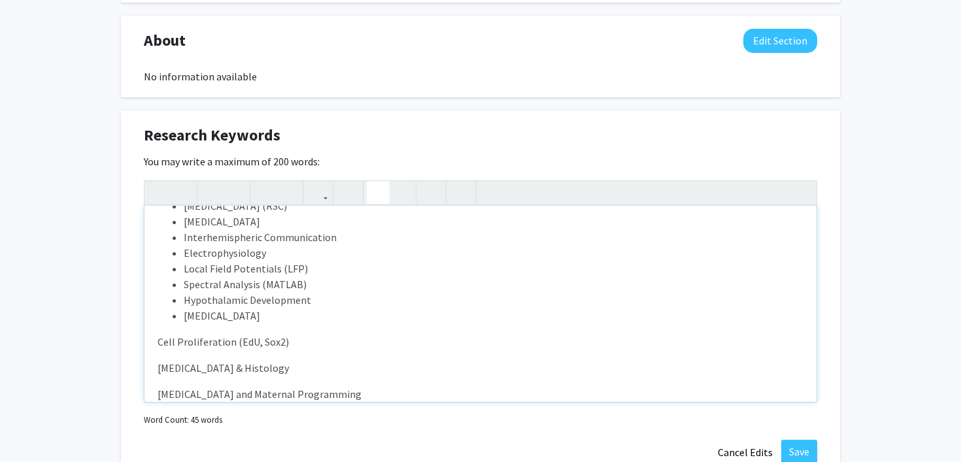
click at [155, 341] on div "Sleep and Circadian Rhythms REM Sleep NREM Sleep Memory Consolidation Brain Osc…" at bounding box center [480, 304] width 672 height 196
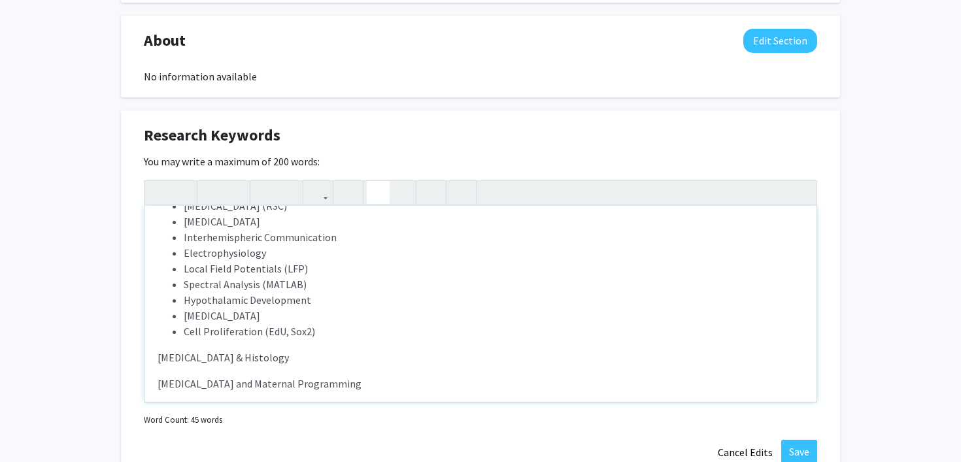
click at [156, 359] on div "Sleep and Circadian Rhythms REM Sleep NREM Sleep Memory Consolidation Brain Osc…" at bounding box center [480, 304] width 672 height 196
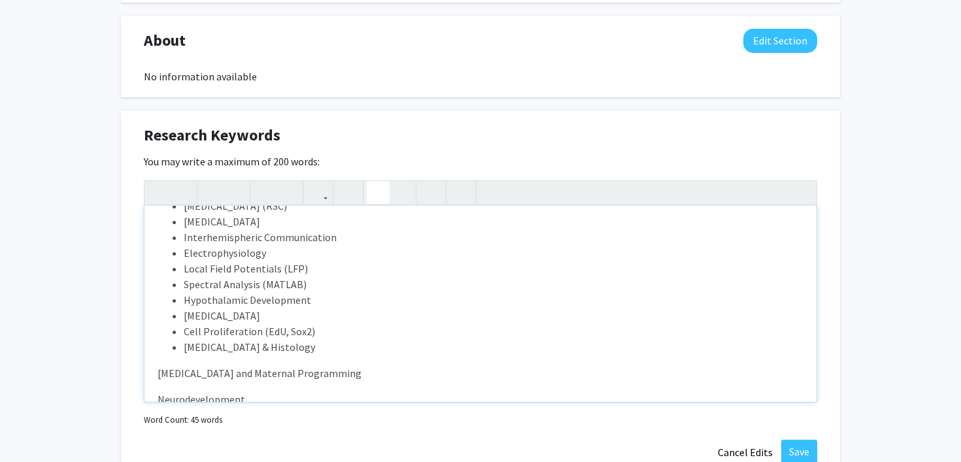
scroll to position [128, 0]
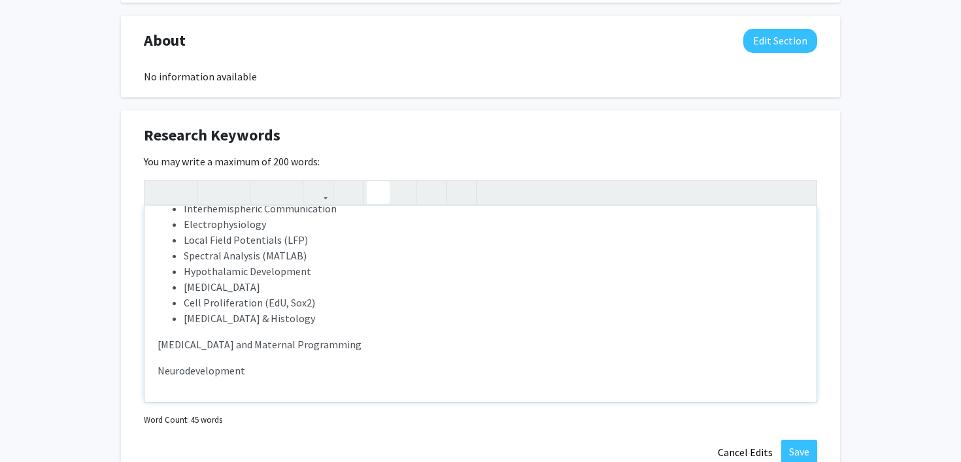
click at [156, 344] on div "Sleep and Circadian Rhythms REM Sleep NREM Sleep Memory Consolidation Brain Osc…" at bounding box center [480, 304] width 672 height 196
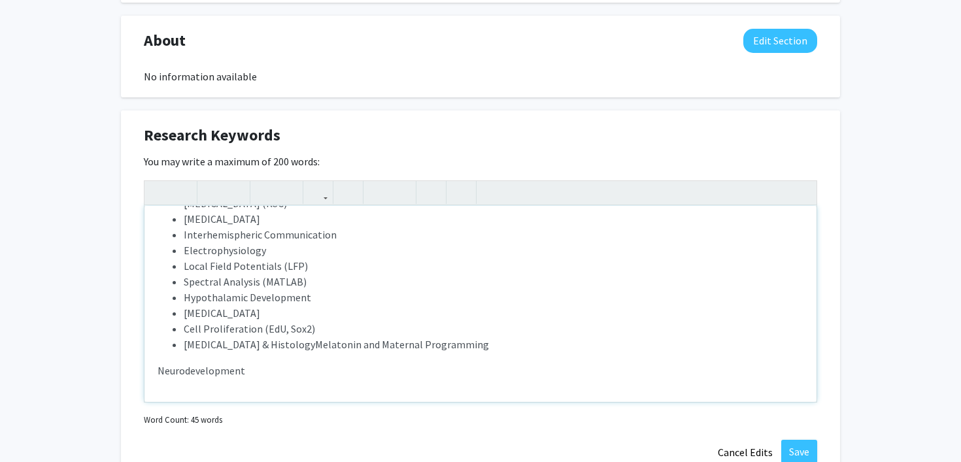
scroll to position [118, 0]
click at [158, 371] on p "Neurodevelopment" at bounding box center [481, 371] width 646 height 16
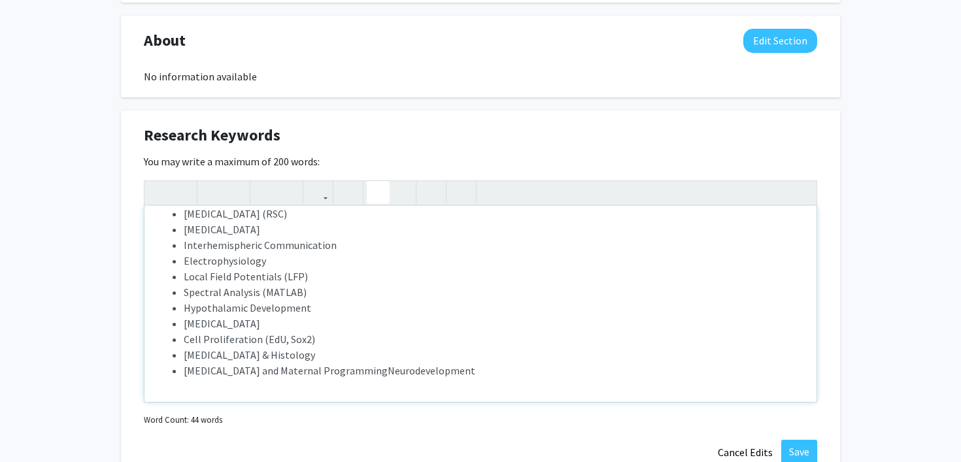
type textarea "<ul><li>Sleep and Circadian Rhythms</li><li>REM Sleep</li><li>NREM Sleep</li><l…"
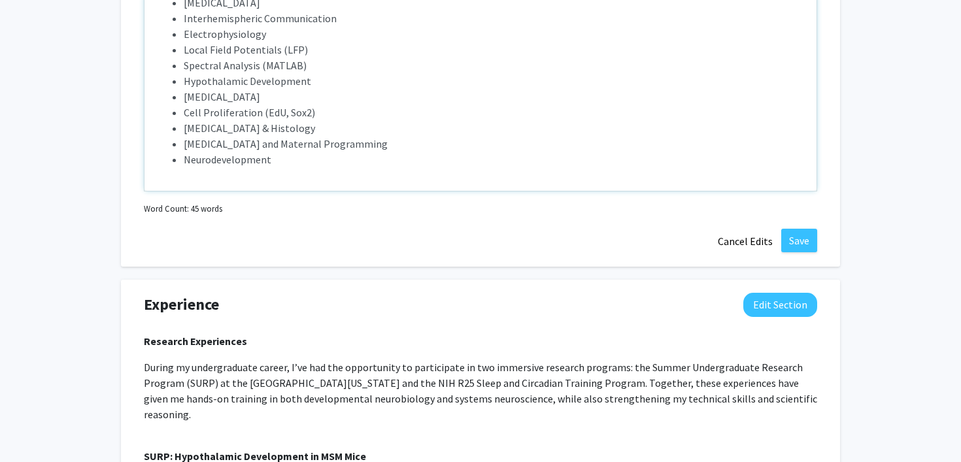
scroll to position [940, 0]
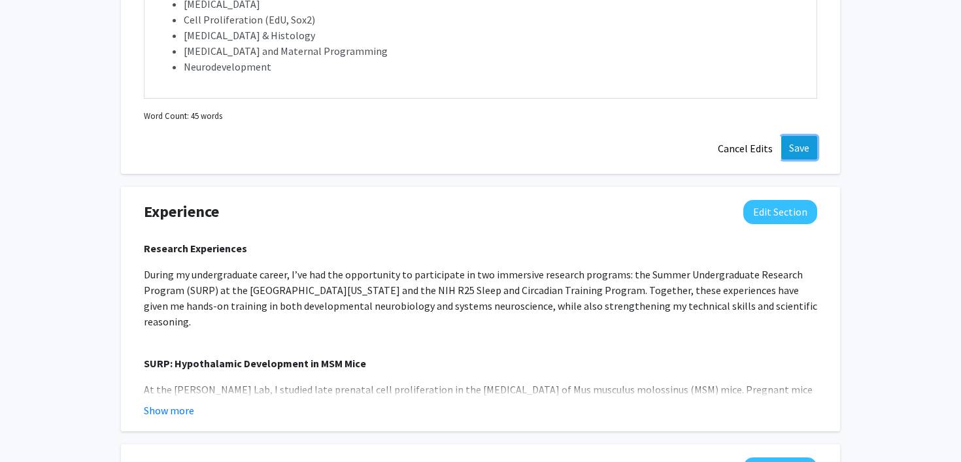
click at [795, 146] on button "Save" at bounding box center [799, 148] width 36 height 24
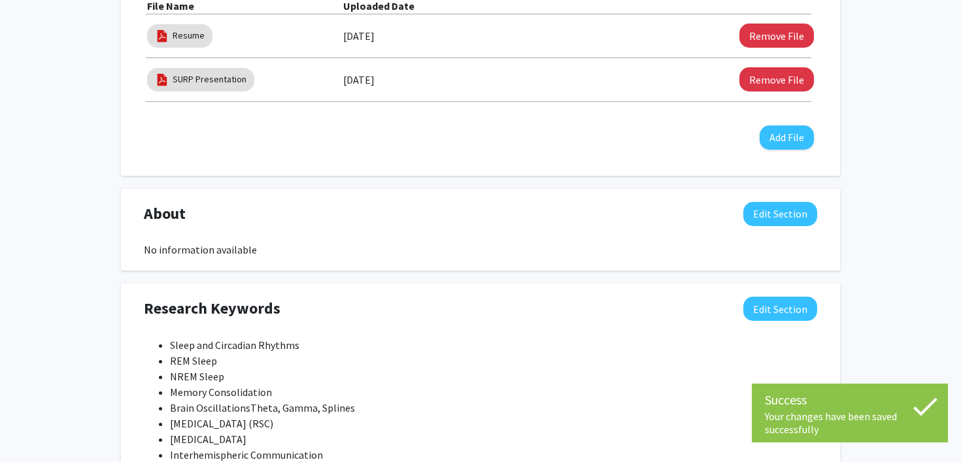
scroll to position [465, 0]
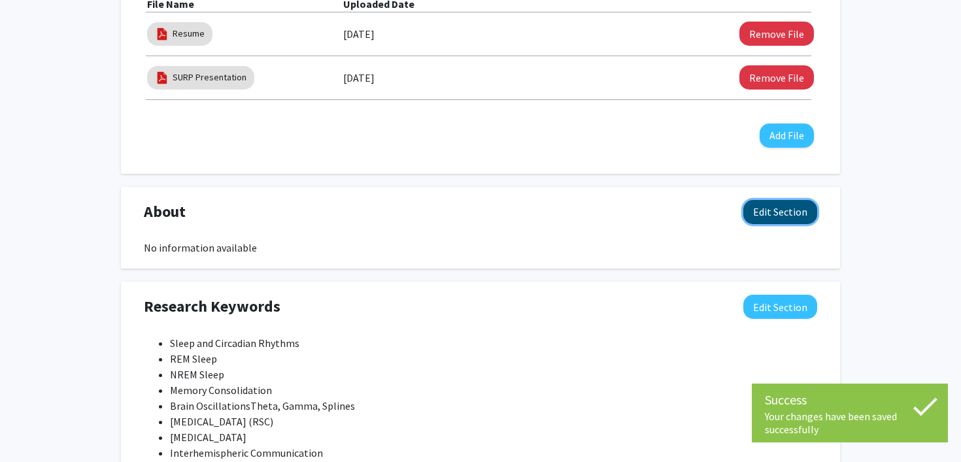
click at [759, 222] on button "Edit Section" at bounding box center [780, 212] width 74 height 24
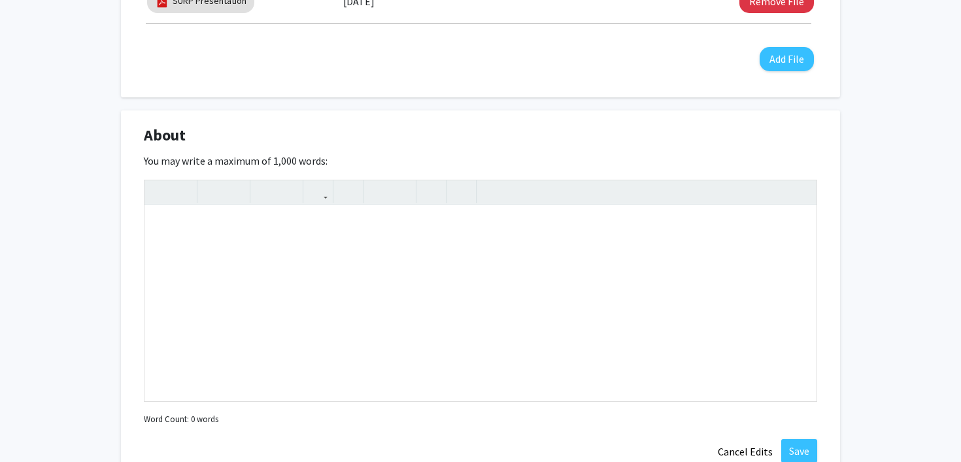
scroll to position [576, 0]
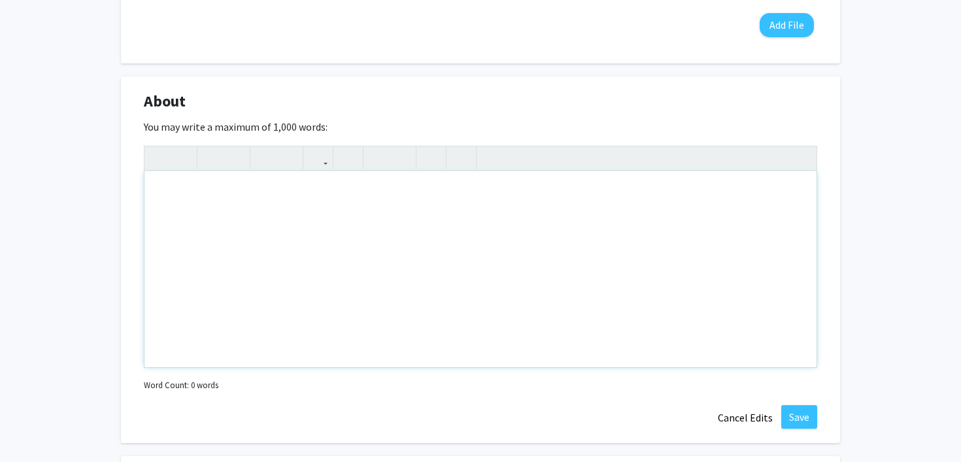
click at [359, 230] on div "Note to users with screen readers: Please deactivate our accessibility plugin f…" at bounding box center [480, 269] width 672 height 196
paste div "Note to users with screen readers: Please deactivate our accessibility plugin f…"
type textarea "<p>My name is [PERSON_NAME], and I am an undergraduate at [PERSON_NAME][GEOGRAP…"
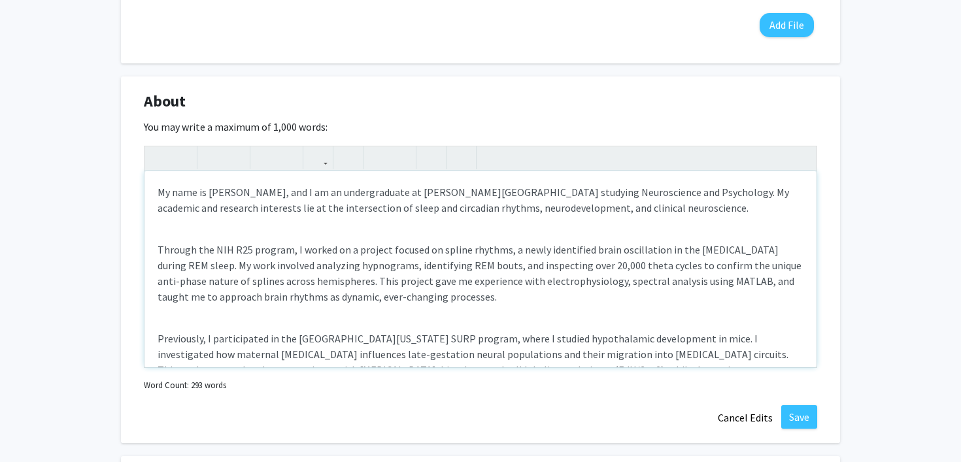
click at [244, 223] on div "My name is [PERSON_NAME], and I am an undergraduate at [PERSON_NAME][GEOGRAPHIC…" at bounding box center [480, 269] width 672 height 196
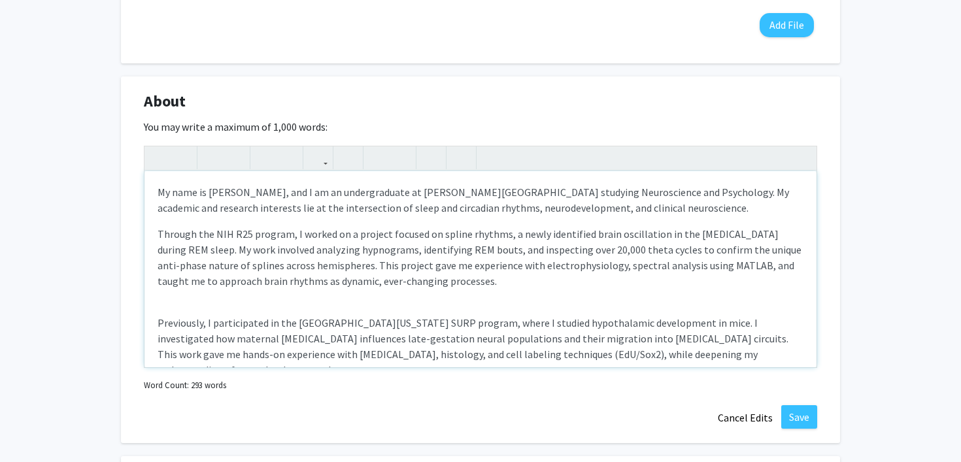
click at [649, 197] on p "My name is [PERSON_NAME], and I am an undergraduate at [PERSON_NAME][GEOGRAPHIC…" at bounding box center [481, 199] width 646 height 31
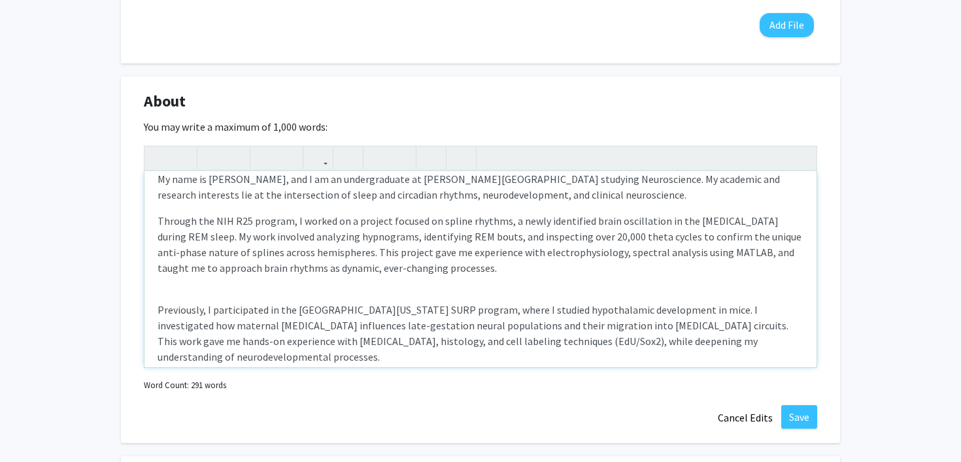
scroll to position [0, 0]
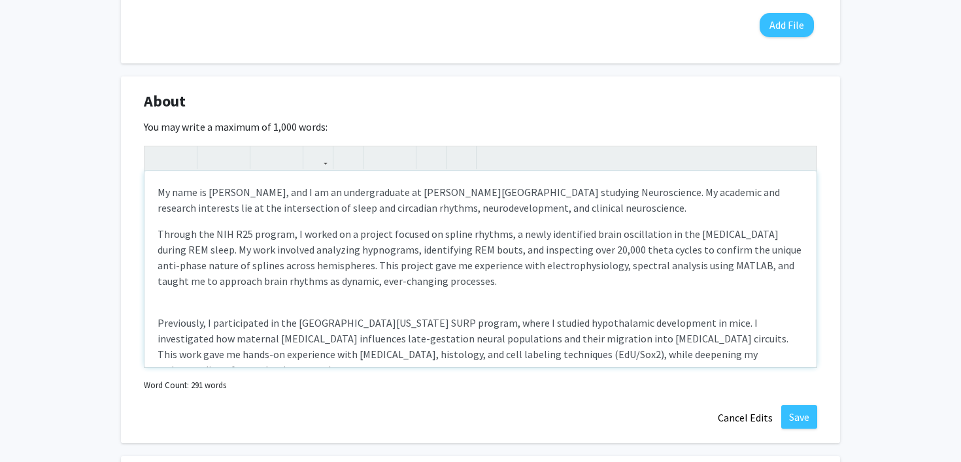
click at [182, 303] on div "My name is [PERSON_NAME], and I am an undergraduate at [PERSON_NAME][GEOGRAPHIC…" at bounding box center [480, 269] width 672 height 196
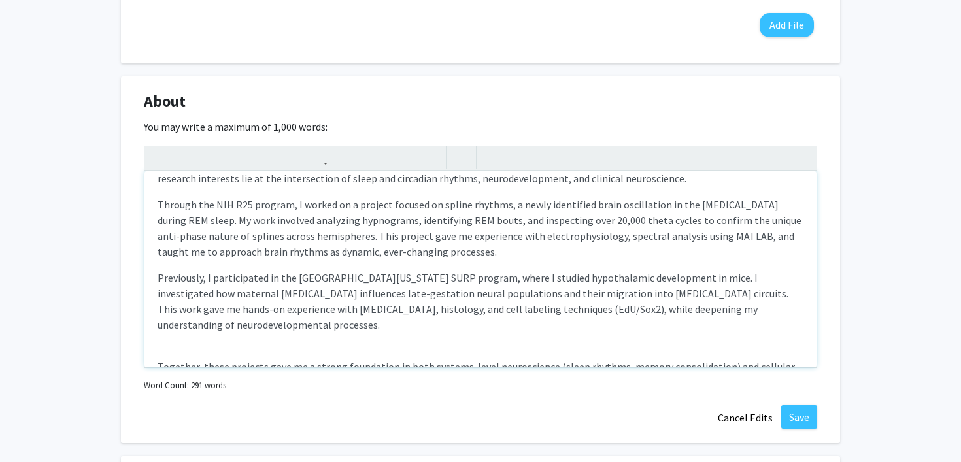
scroll to position [32, 0]
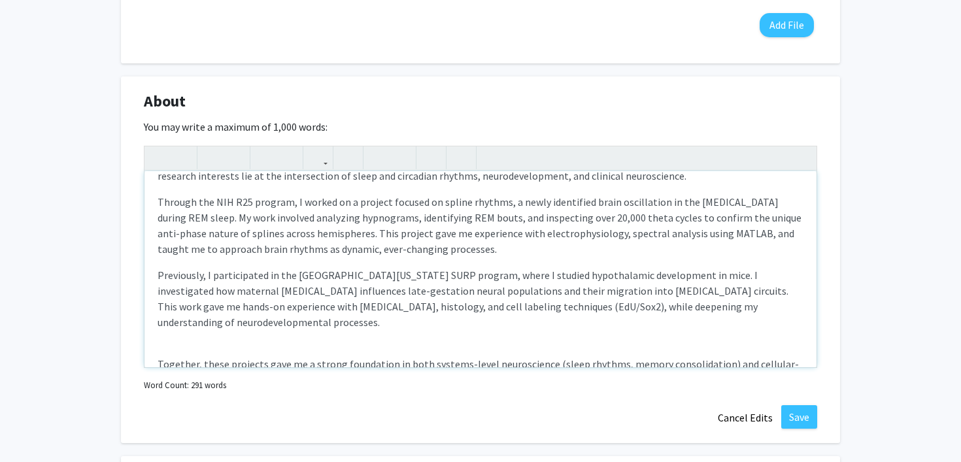
click at [184, 346] on div "My name is [PERSON_NAME], and I am an undergraduate at [PERSON_NAME][GEOGRAPHIC…" at bounding box center [480, 269] width 672 height 196
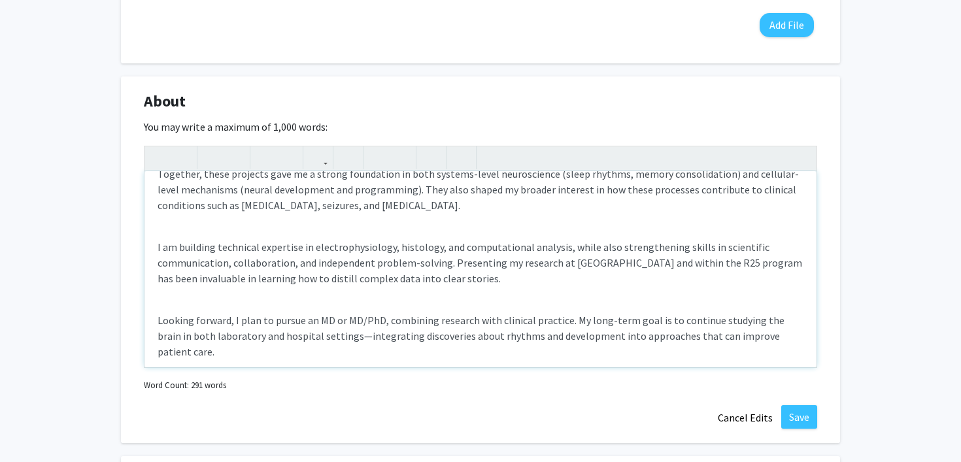
click at [200, 229] on div "My name is [PERSON_NAME], and I am an undergraduate at [PERSON_NAME][GEOGRAPHIC…" at bounding box center [480, 269] width 672 height 196
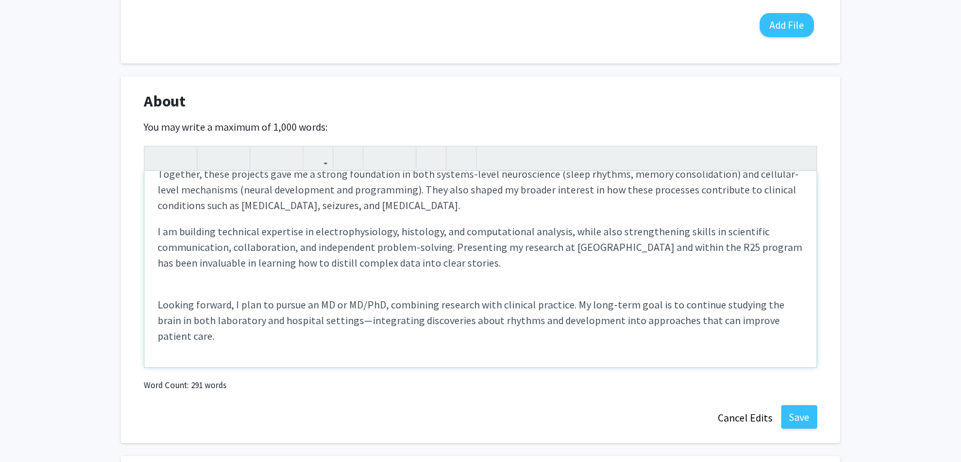
scroll to position [191, 0]
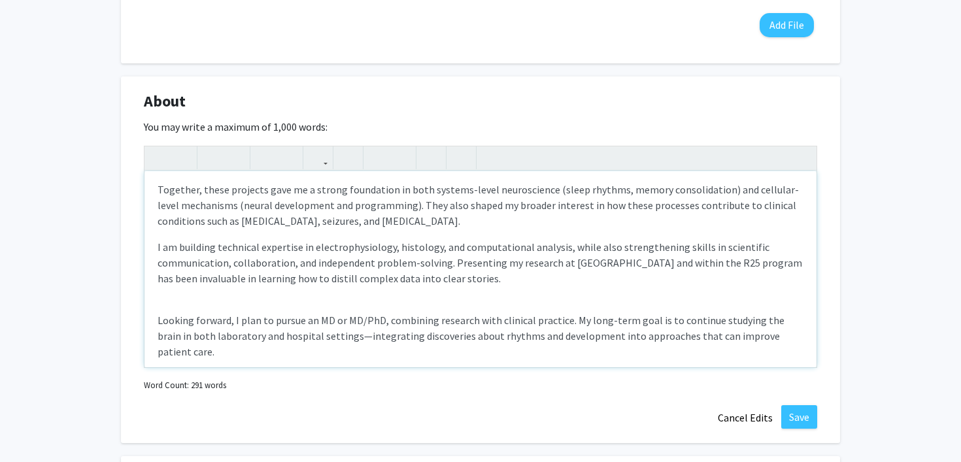
click at [182, 305] on div "My name is [PERSON_NAME], and I am an undergraduate at [PERSON_NAME][GEOGRAPHIC…" at bounding box center [480, 269] width 672 height 196
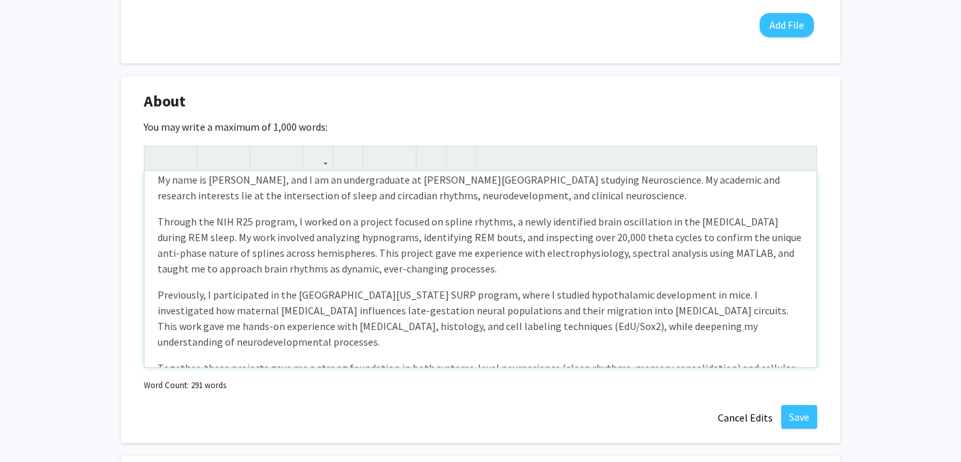
scroll to position [0, 0]
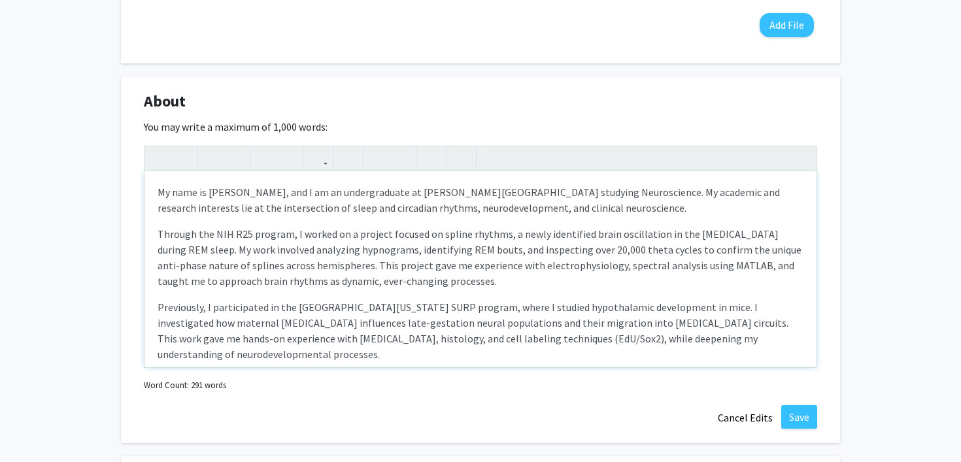
click at [288, 239] on p "Through the NIH R25 program, I worked on a project focused on spline rhythms, a…" at bounding box center [481, 257] width 646 height 63
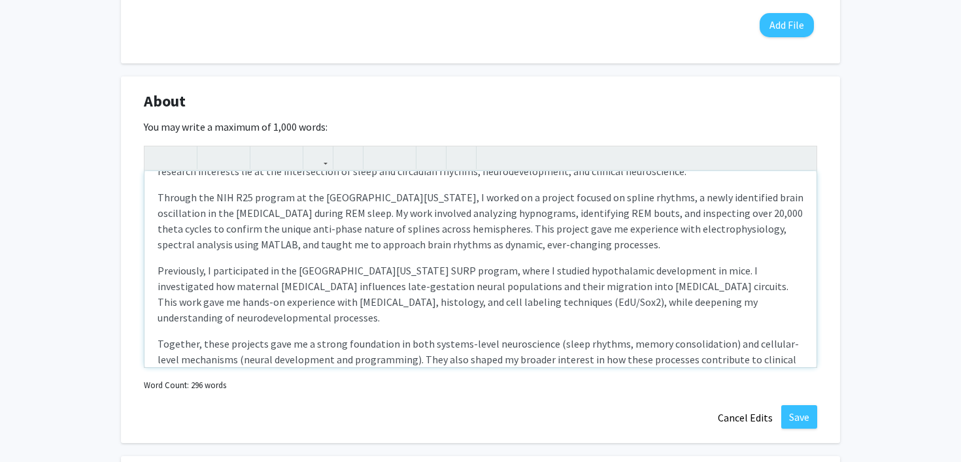
click at [216, 276] on p "Previously, I participated in the [GEOGRAPHIC_DATA][US_STATE] SURP program, whe…" at bounding box center [481, 294] width 646 height 63
click at [414, 273] on p "Previously, I also participated in the [GEOGRAPHIC_DATA][US_STATE] SURP program…" at bounding box center [481, 294] width 646 height 63
click at [648, 272] on p "Previously, I also participated in the [GEOGRAPHIC_DATA][US_STATE] Summer Under…" at bounding box center [481, 294] width 646 height 63
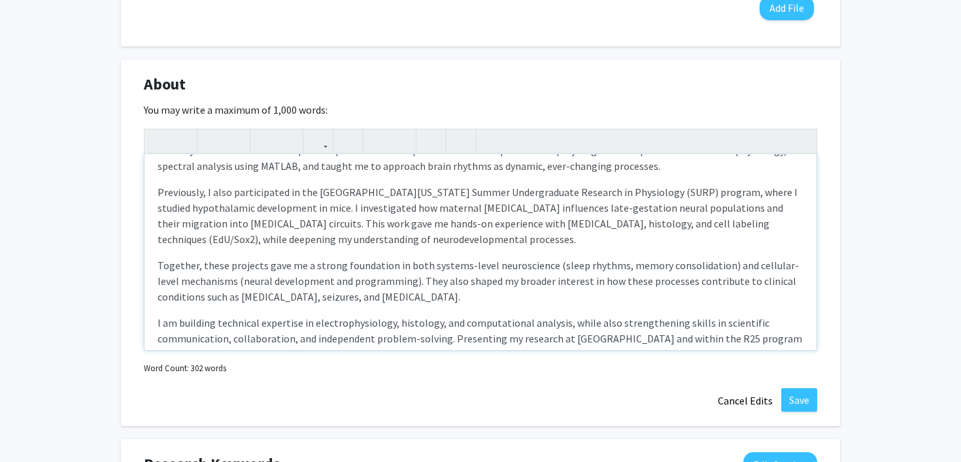
scroll to position [175, 0]
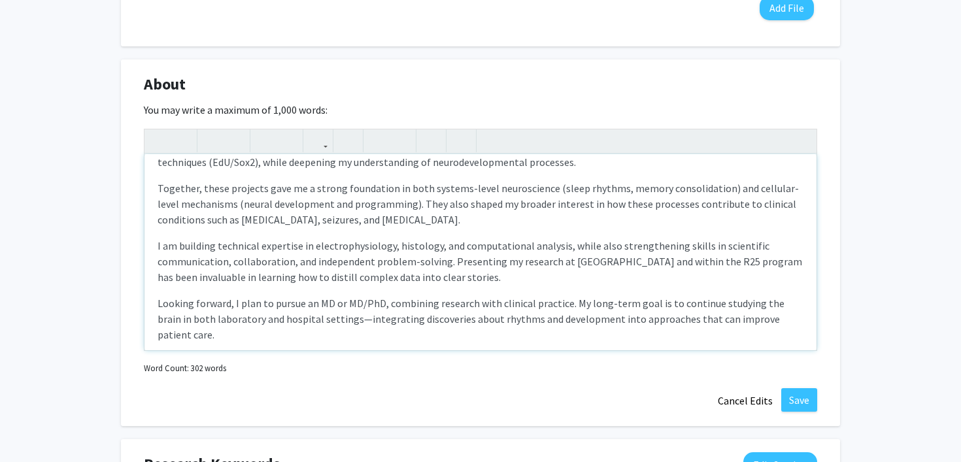
click at [326, 323] on p "Looking forward, I plan to pursue an MD or MD/PhD, combining research with clin…" at bounding box center [481, 318] width 646 height 47
type textarea "<p>My name is [PERSON_NAME], and I am an undergraduate at [PERSON_NAME][GEOGRAP…"
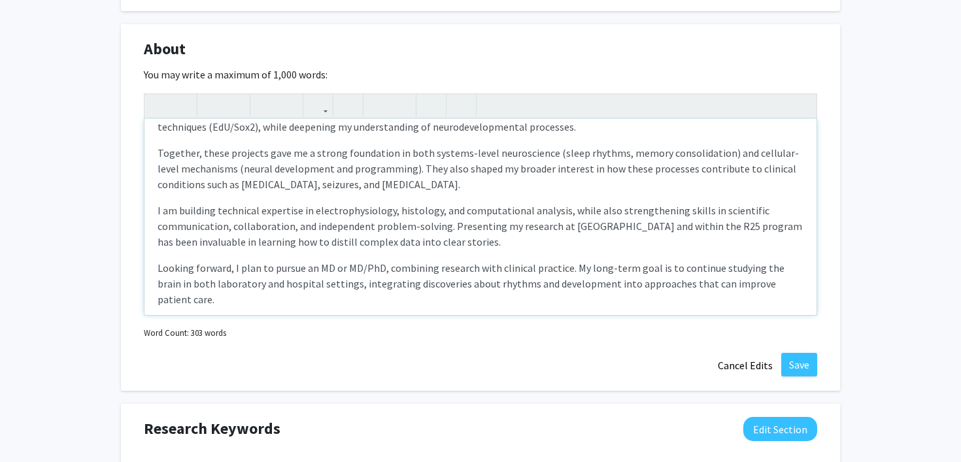
scroll to position [632, 0]
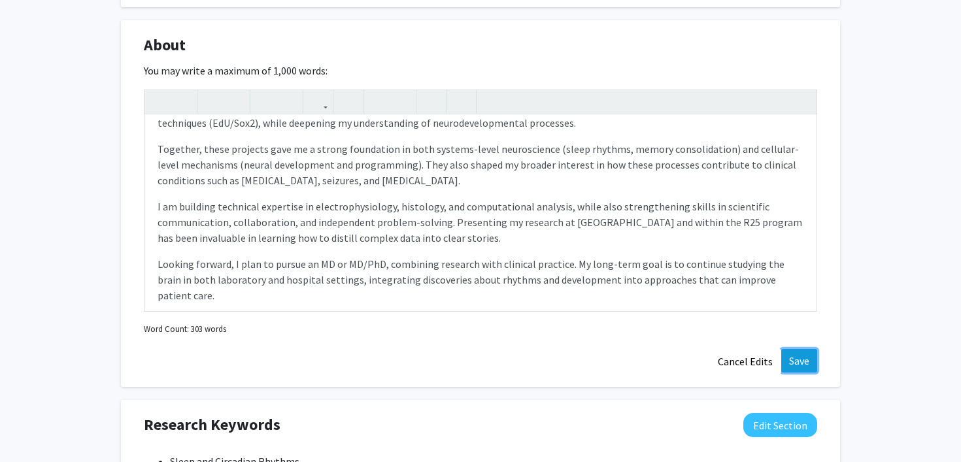
click at [801, 361] on button "Save" at bounding box center [799, 361] width 36 height 24
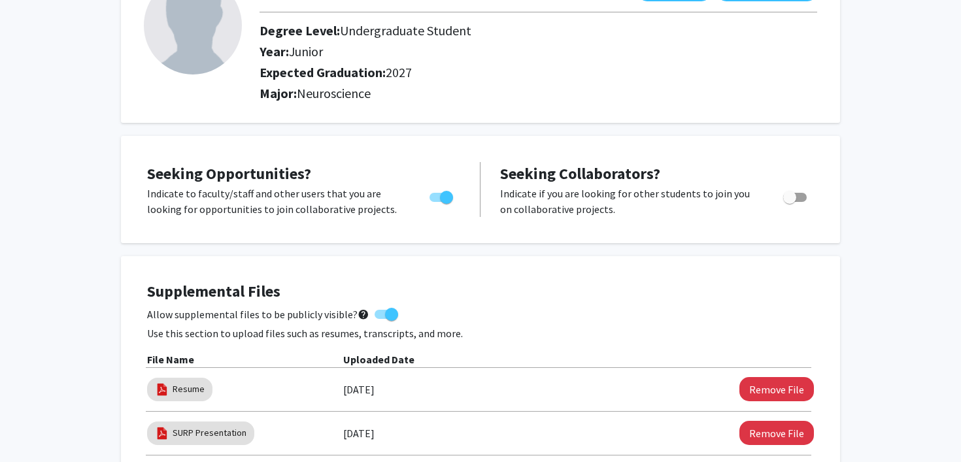
scroll to position [0, 0]
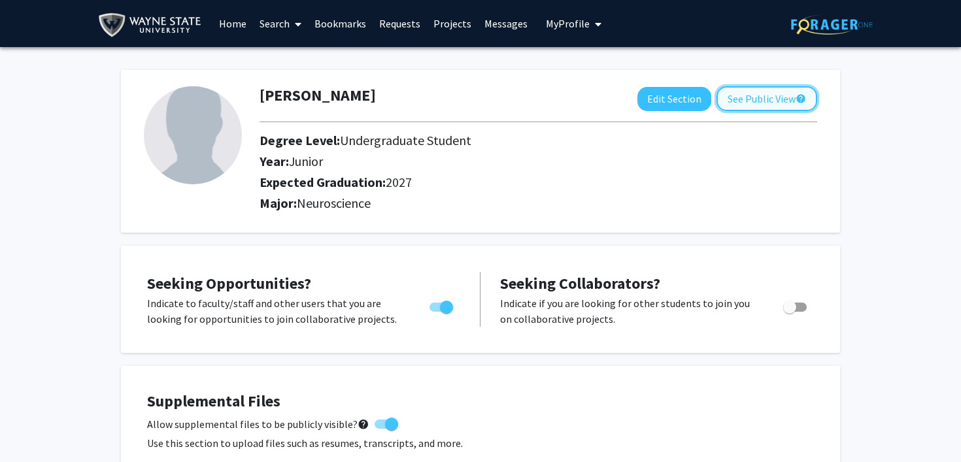
click at [750, 104] on button "See Public View help" at bounding box center [766, 98] width 101 height 25
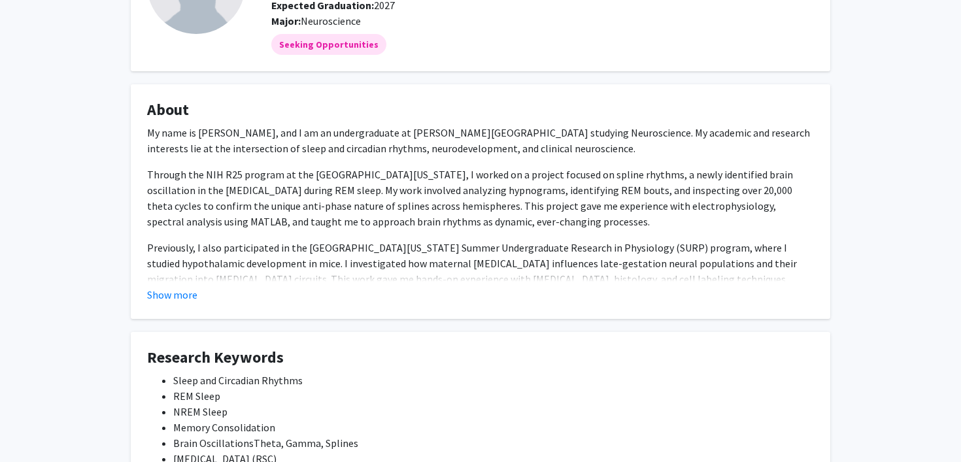
scroll to position [143, 0]
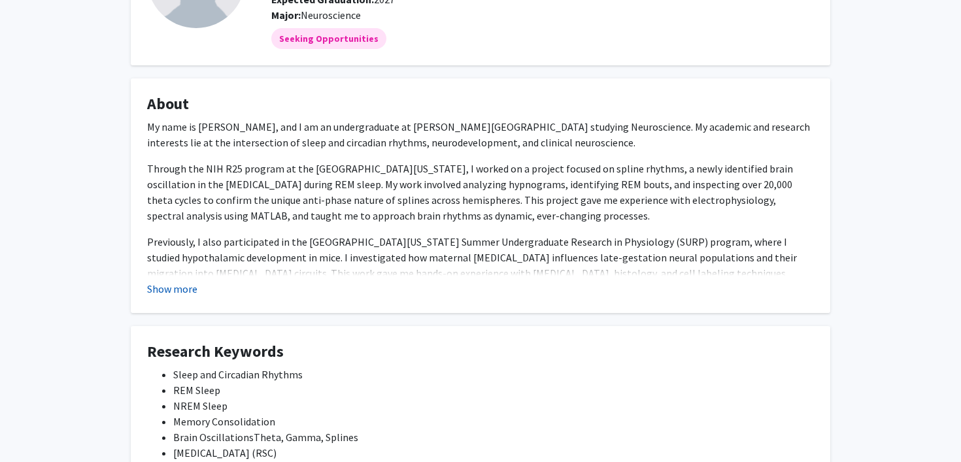
click at [178, 291] on button "Show more" at bounding box center [172, 289] width 50 height 16
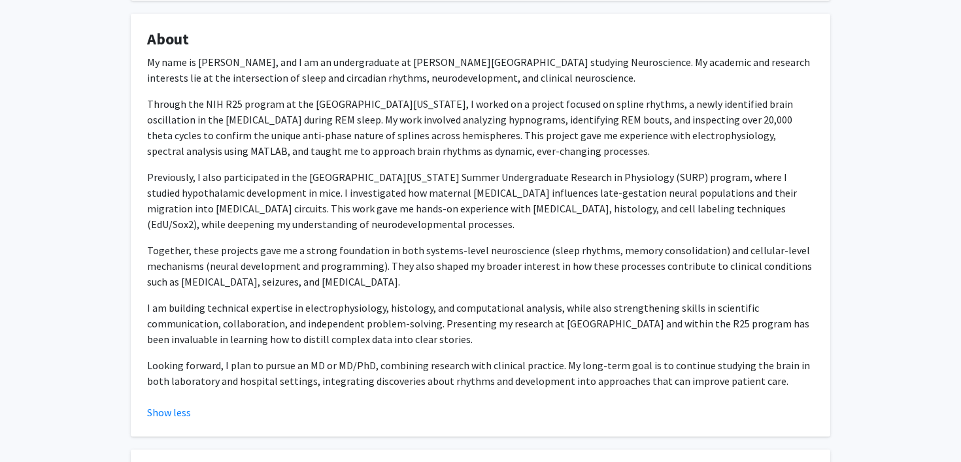
scroll to position [0, 0]
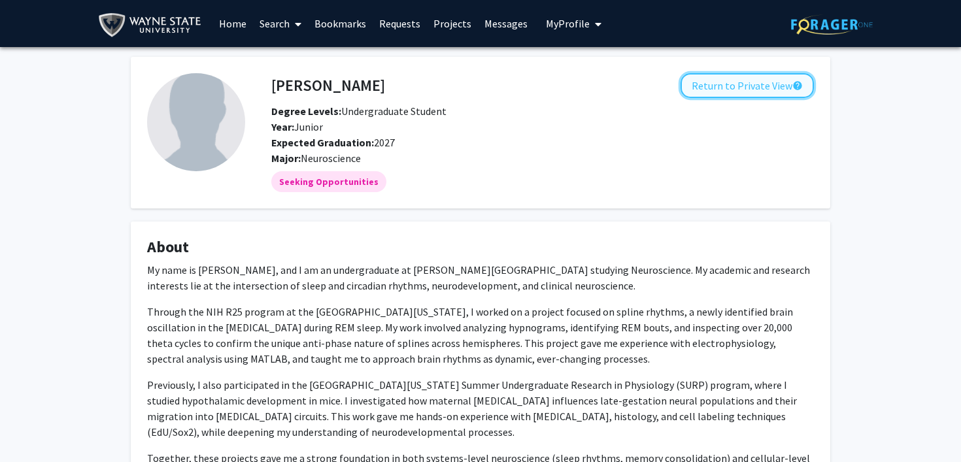
click at [708, 89] on button "Return to Private View help" at bounding box center [746, 85] width 133 height 25
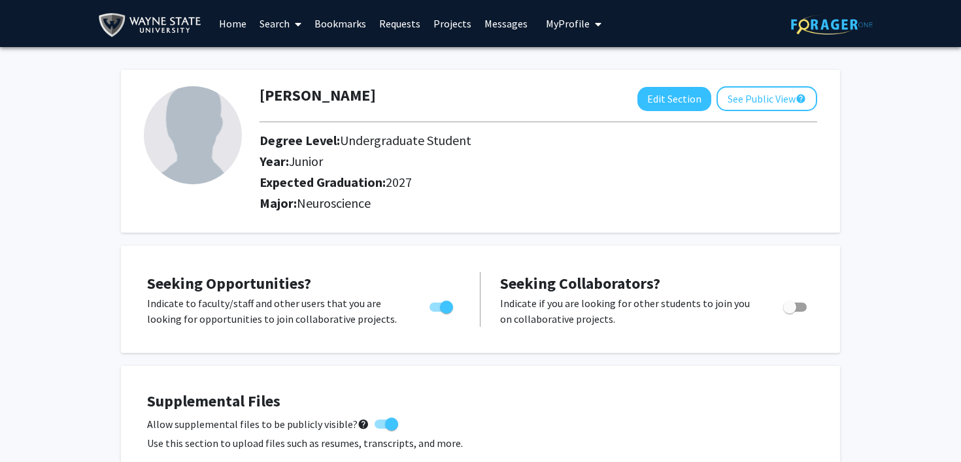
click at [270, 20] on link "Search" at bounding box center [280, 24] width 55 height 46
click at [323, 20] on link "Bookmarks" at bounding box center [340, 24] width 65 height 46
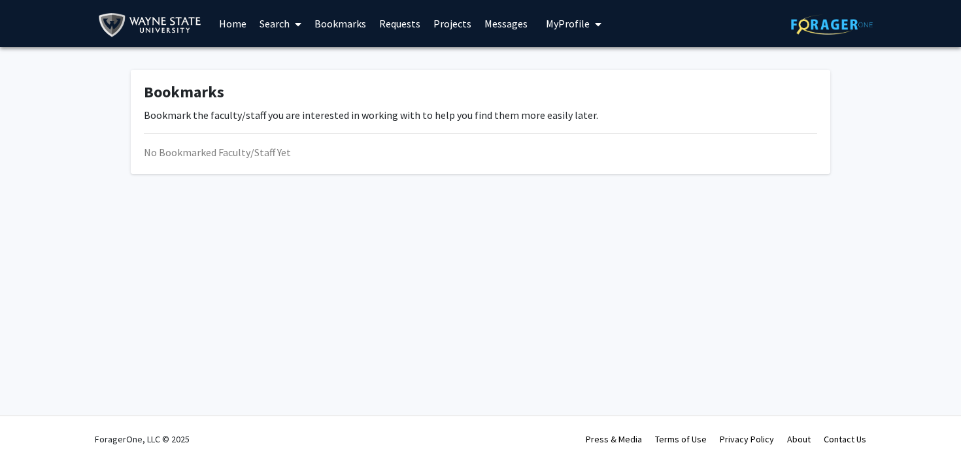
click at [388, 10] on link "Requests" at bounding box center [400, 24] width 54 height 46
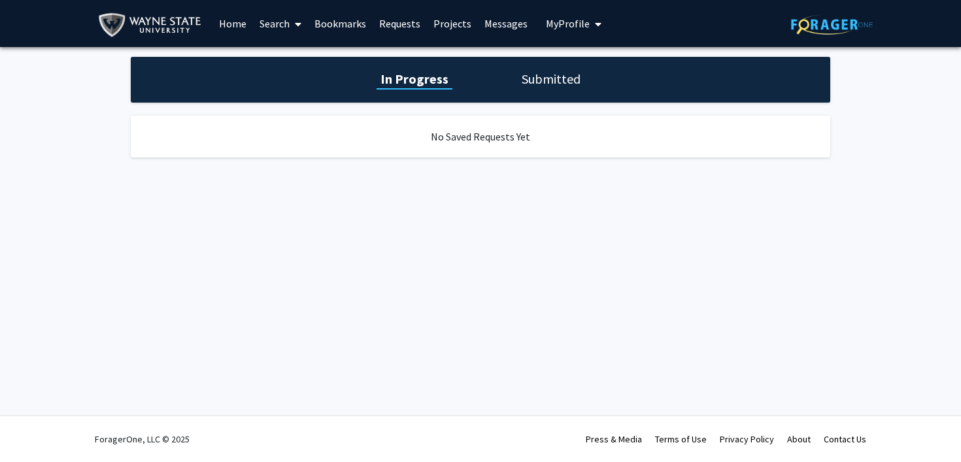
click at [452, 24] on link "Projects" at bounding box center [452, 24] width 51 height 46
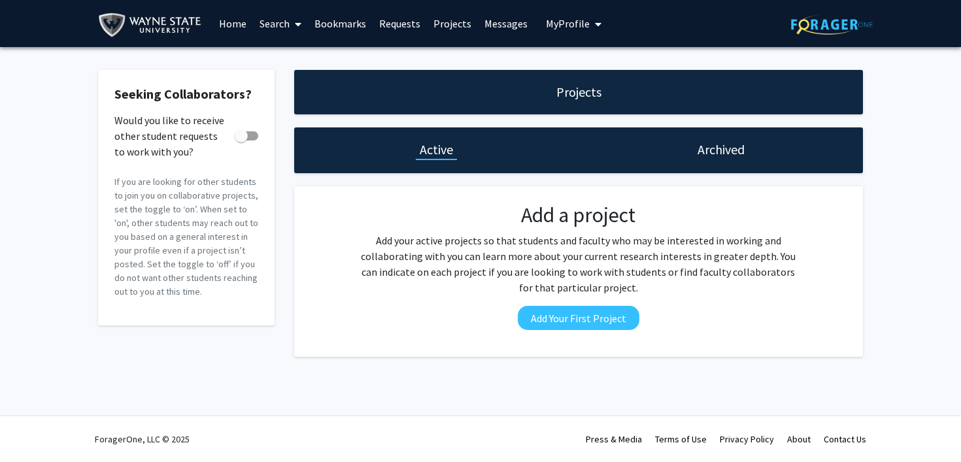
click at [483, 19] on link "Messages" at bounding box center [506, 24] width 56 height 46
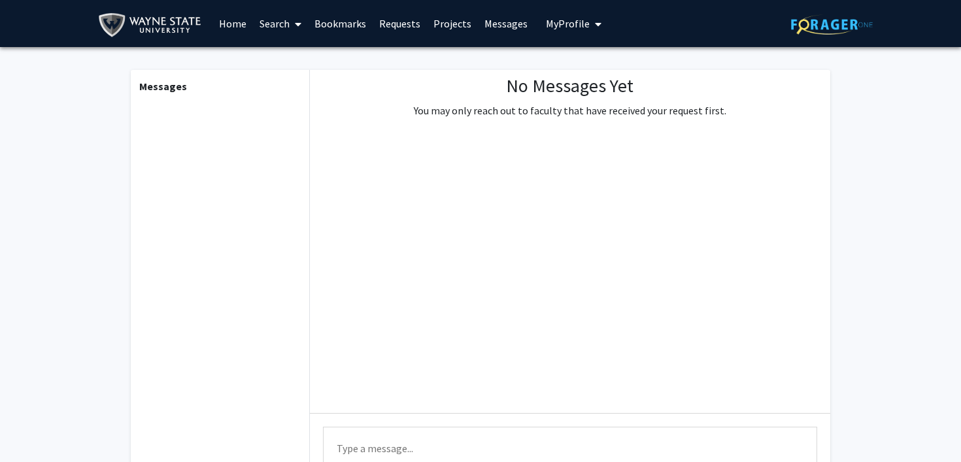
click at [546, 27] on span "My Profile" at bounding box center [568, 23] width 44 height 13
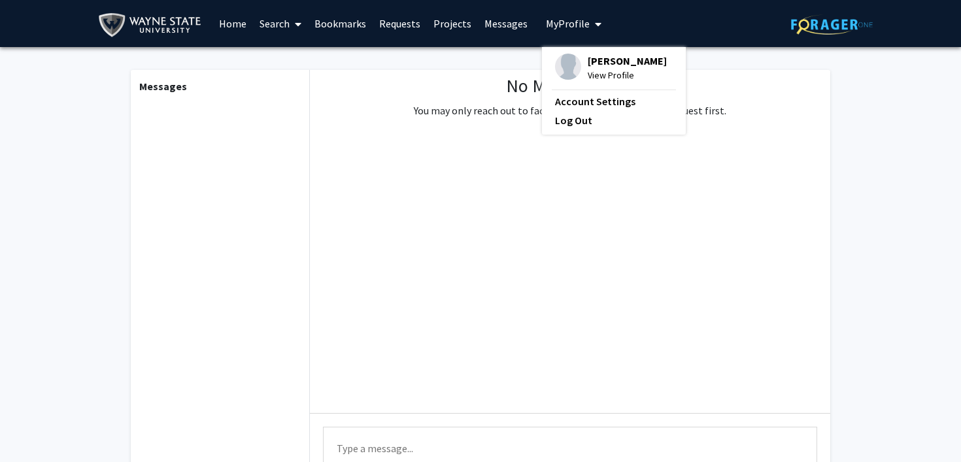
click at [546, 27] on span "My Profile" at bounding box center [568, 23] width 44 height 13
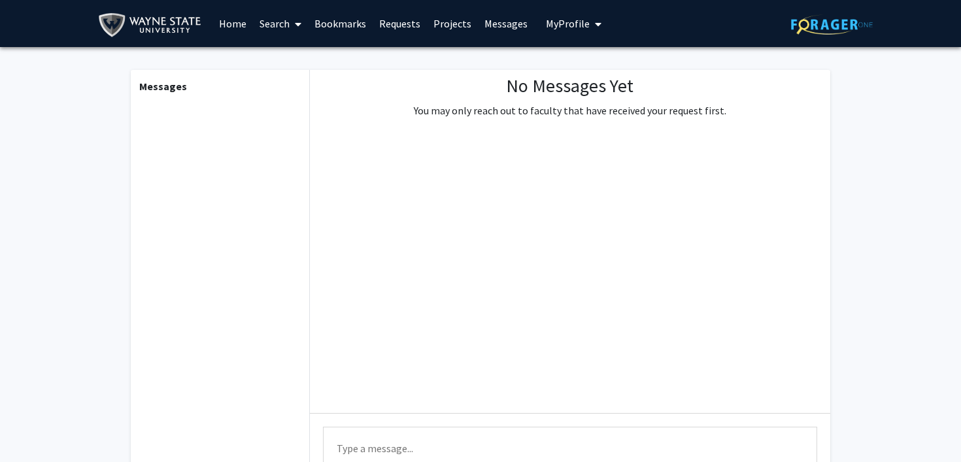
click at [237, 28] on link "Home" at bounding box center [232, 24] width 41 height 46
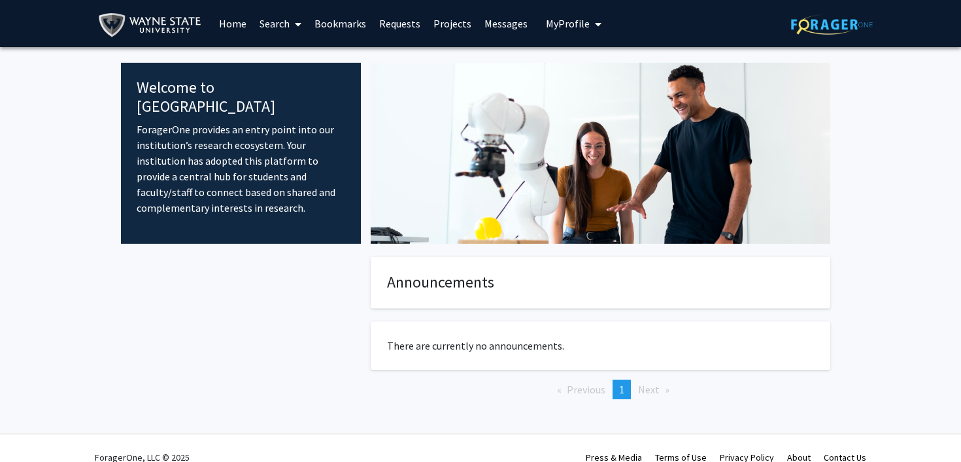
click at [290, 25] on span at bounding box center [296, 24] width 12 height 46
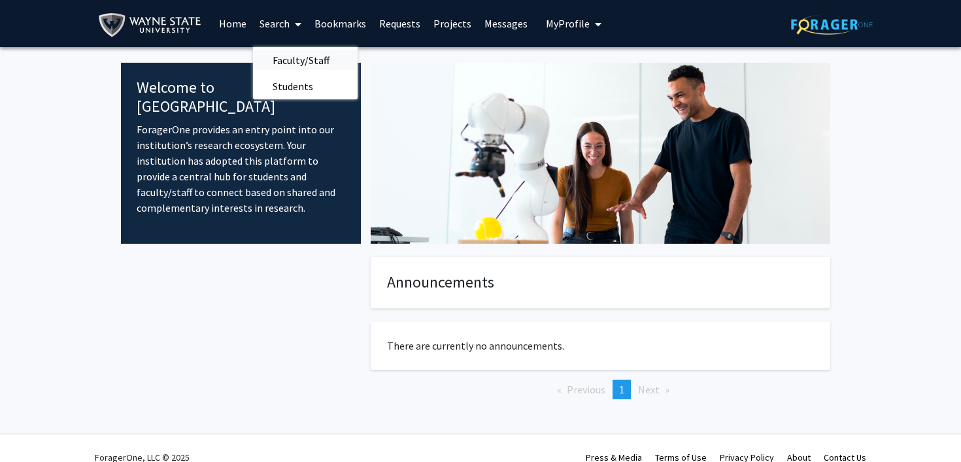
click at [295, 60] on span "Faculty/Staff" at bounding box center [301, 60] width 96 height 26
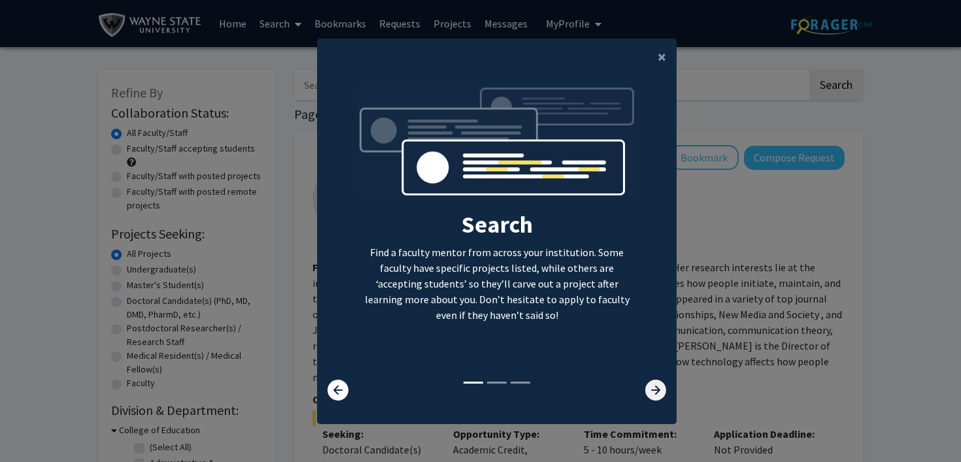
click at [652, 384] on icon at bounding box center [655, 390] width 21 height 21
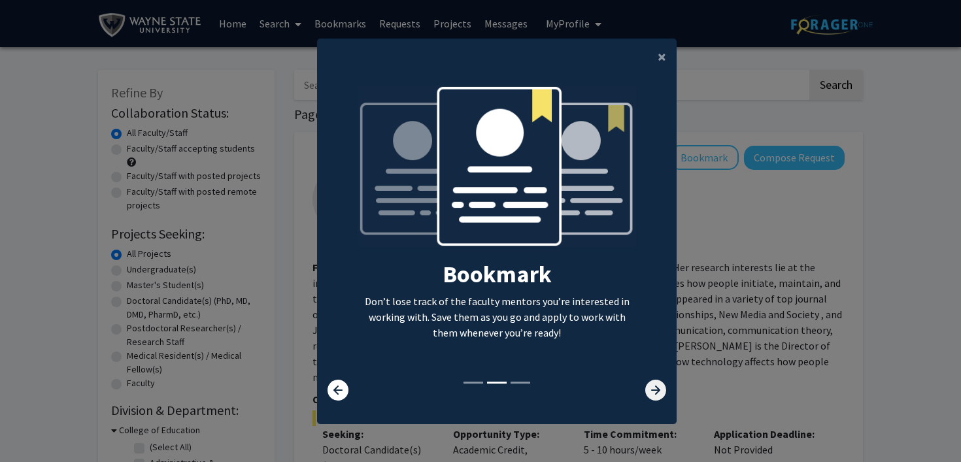
click at [652, 386] on icon at bounding box center [655, 390] width 21 height 21
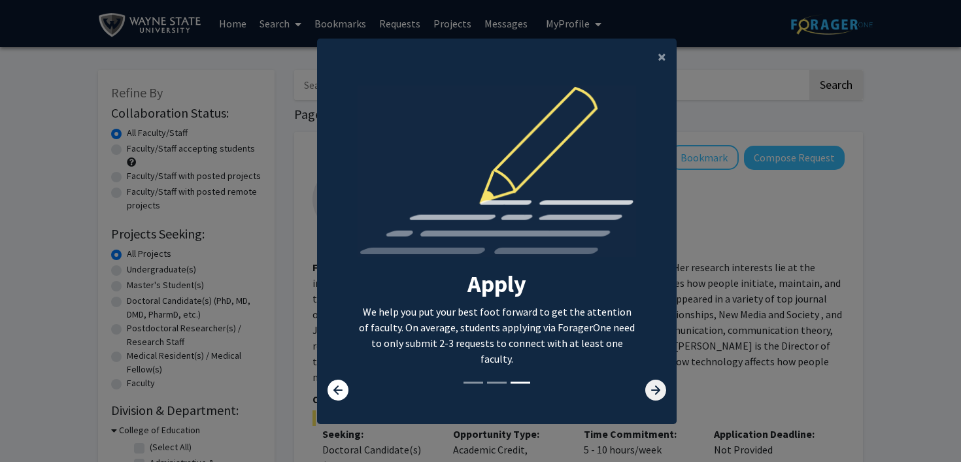
click at [652, 386] on icon at bounding box center [655, 390] width 21 height 21
click at [663, 58] on span "×" at bounding box center [661, 56] width 8 height 20
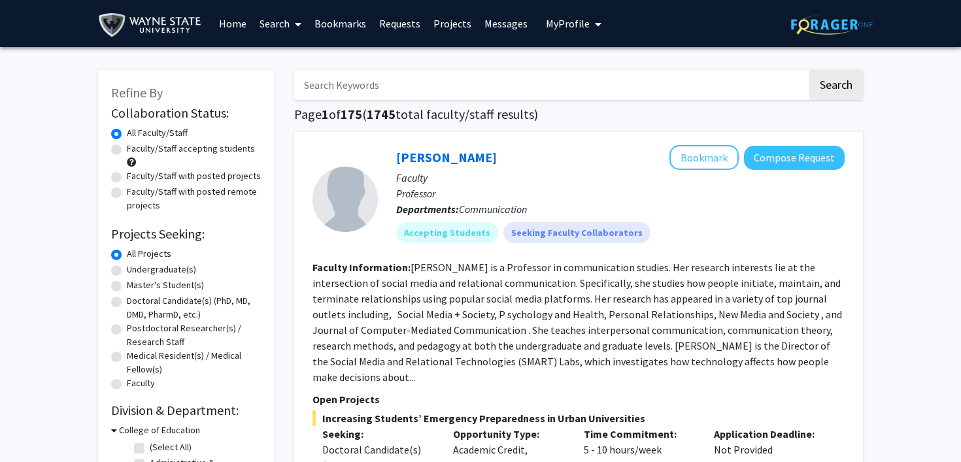
click at [158, 147] on label "Faculty/Staff accepting students" at bounding box center [191, 149] width 128 height 14
click at [135, 147] on input "Faculty/Staff accepting students" at bounding box center [131, 146] width 8 height 8
radio input "true"
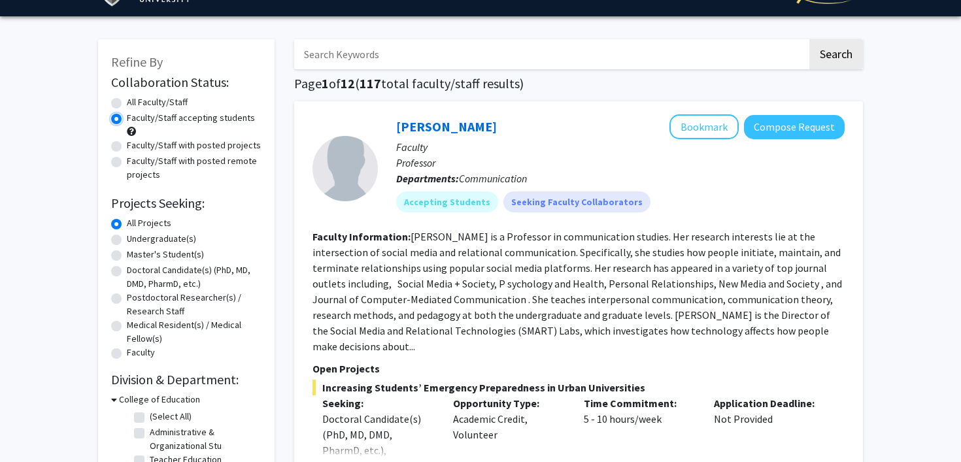
scroll to position [33, 0]
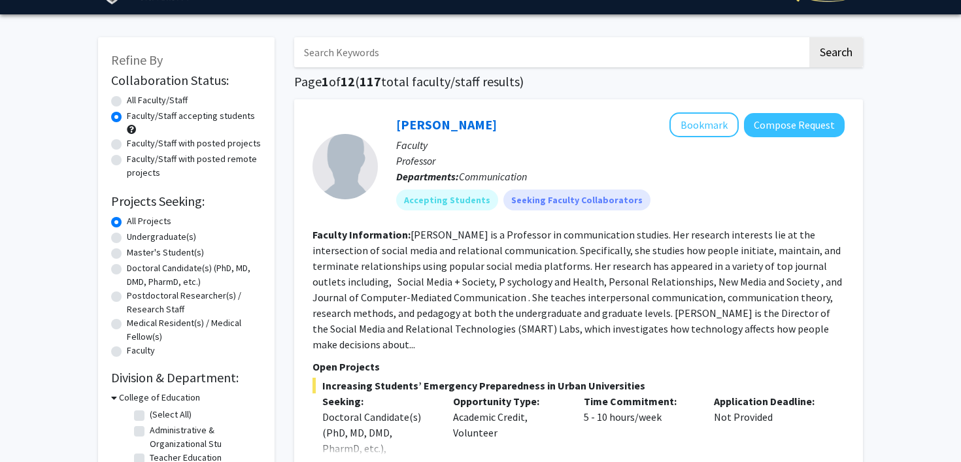
click at [146, 237] on label "Undergraduate(s)" at bounding box center [161, 237] width 69 height 14
click at [135, 237] on input "Undergraduate(s)" at bounding box center [131, 234] width 8 height 8
radio input "true"
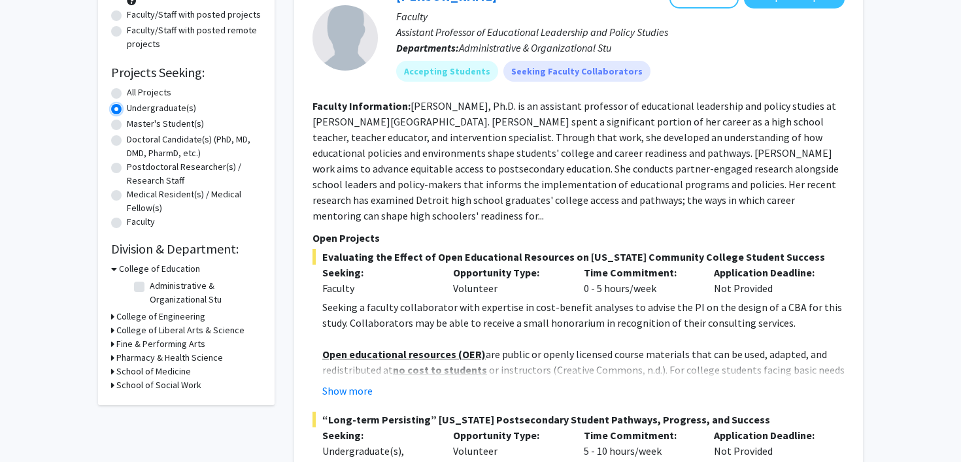
scroll to position [163, 0]
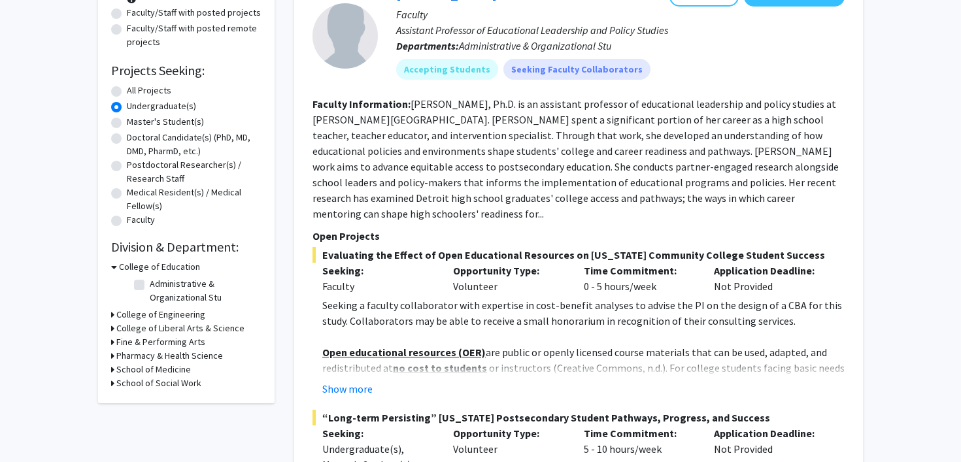
click at [142, 328] on h3 "College of Liberal Arts & Science" at bounding box center [180, 329] width 128 height 14
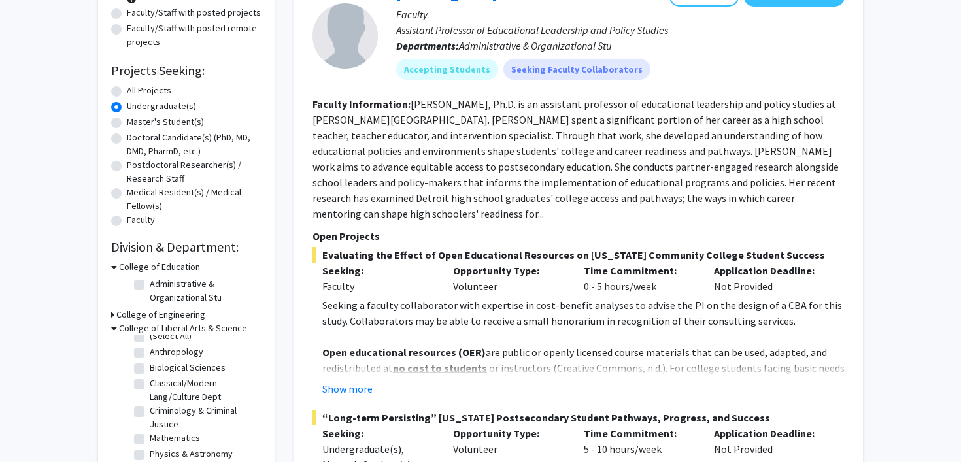
scroll to position [0, 0]
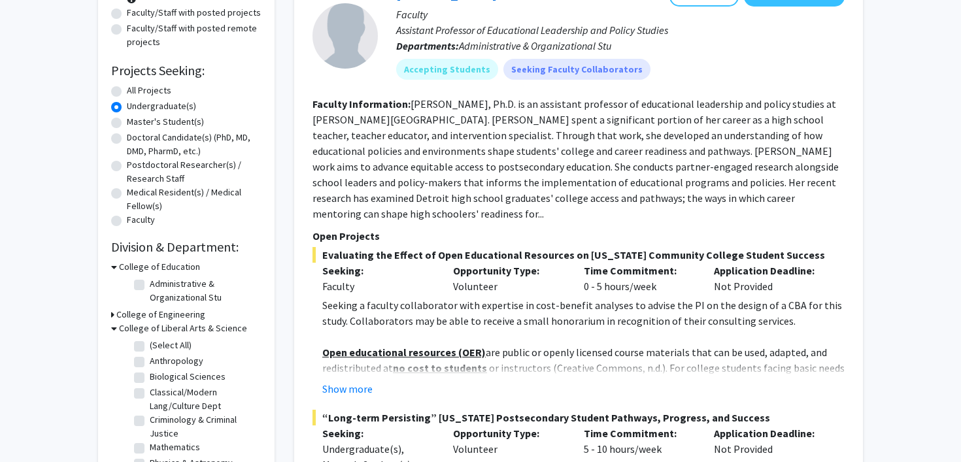
click at [150, 378] on label "Biological Sciences" at bounding box center [188, 377] width 76 height 14
click at [150, 378] on input "Biological Sciences" at bounding box center [154, 374] width 8 height 8
checkbox input "true"
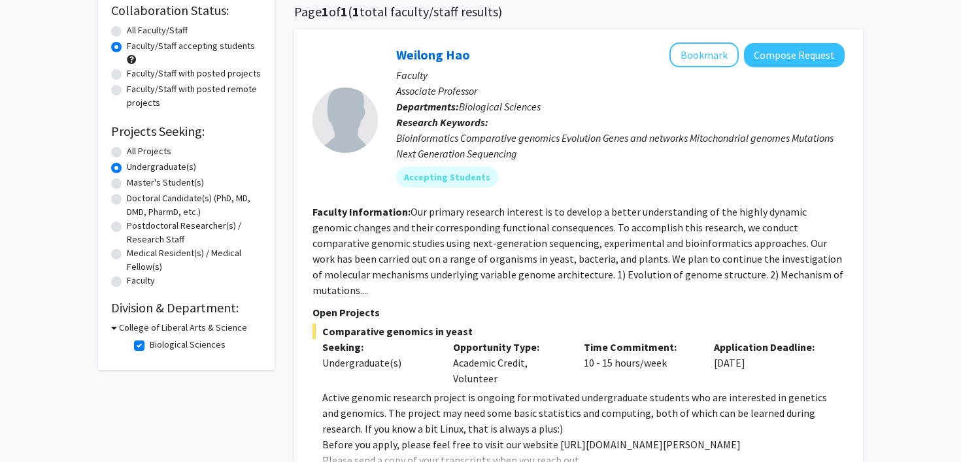
scroll to position [118, 0]
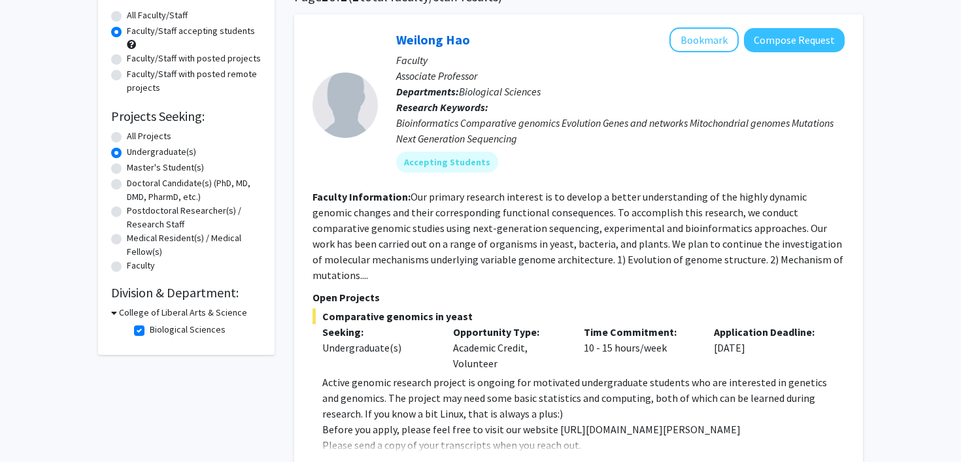
click at [115, 314] on icon at bounding box center [114, 313] width 6 height 14
click at [115, 314] on div "College of Liberal Arts & Science" at bounding box center [186, 313] width 150 height 14
click at [112, 314] on icon at bounding box center [112, 313] width 3 height 14
click at [150, 331] on label "Biological Sciences" at bounding box center [188, 330] width 76 height 14
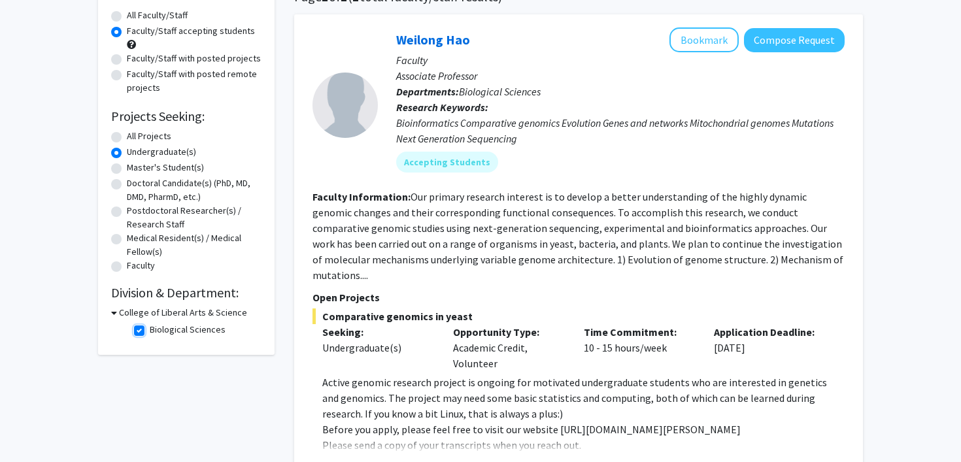
click at [150, 331] on input "Biological Sciences" at bounding box center [154, 327] width 8 height 8
checkbox input "false"
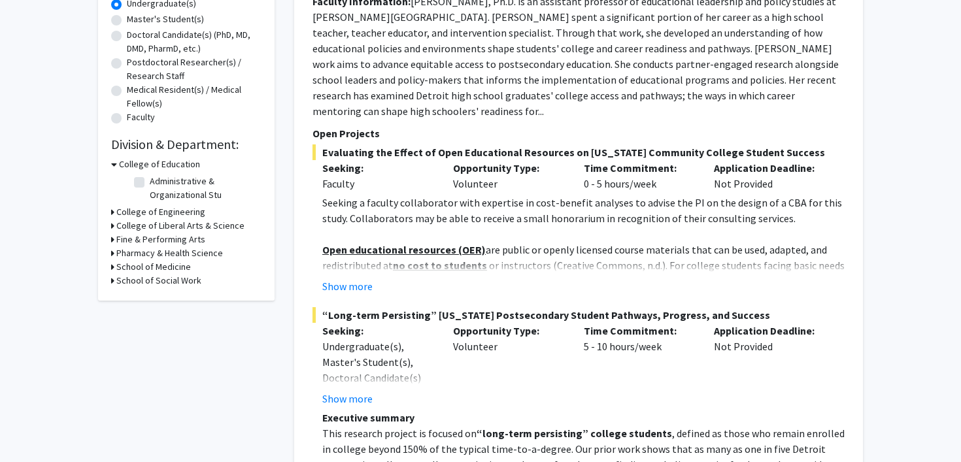
scroll to position [269, 0]
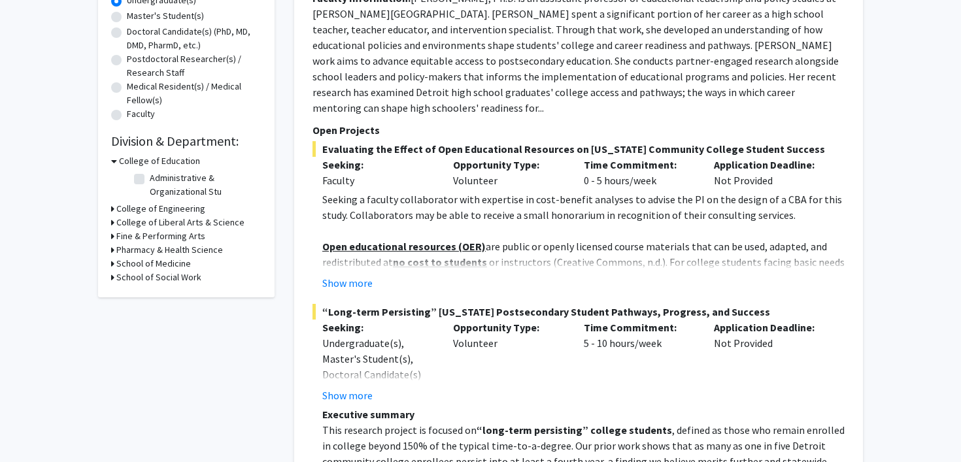
click at [135, 260] on h3 "School of Medicine" at bounding box center [153, 264] width 75 height 14
click at [135, 260] on h3 "School of Medicine" at bounding box center [156, 264] width 75 height 14
click at [141, 224] on h3 "College of Liberal Arts & Science" at bounding box center [180, 223] width 128 height 14
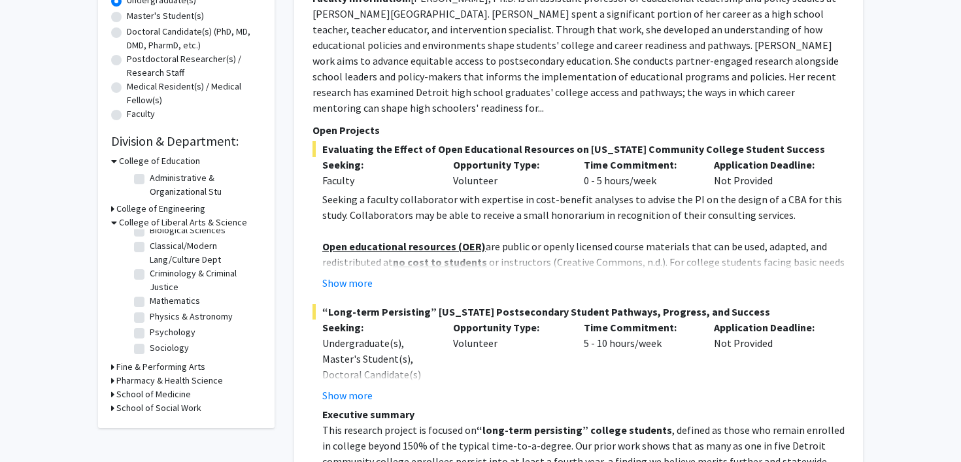
scroll to position [0, 0]
click at [150, 238] on label "(Select All)" at bounding box center [171, 240] width 42 height 14
click at [150, 238] on input "(Select All)" at bounding box center [154, 237] width 8 height 8
checkbox input "true"
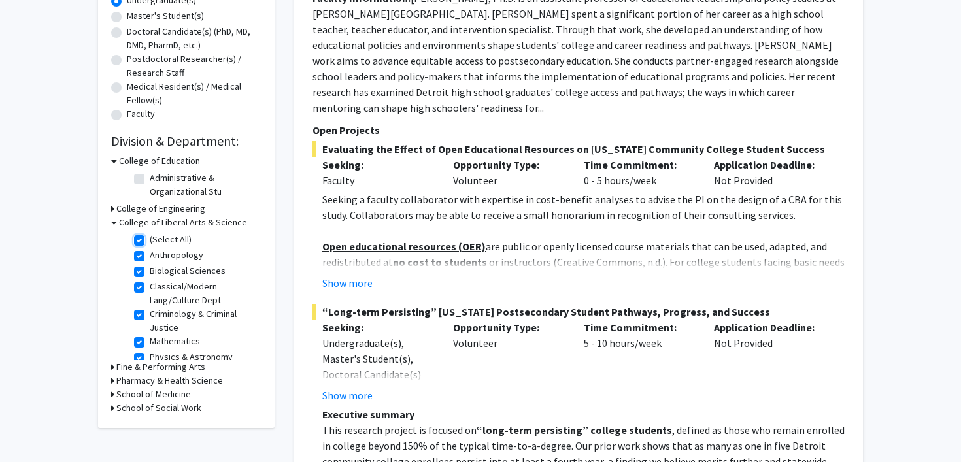
checkbox input "true"
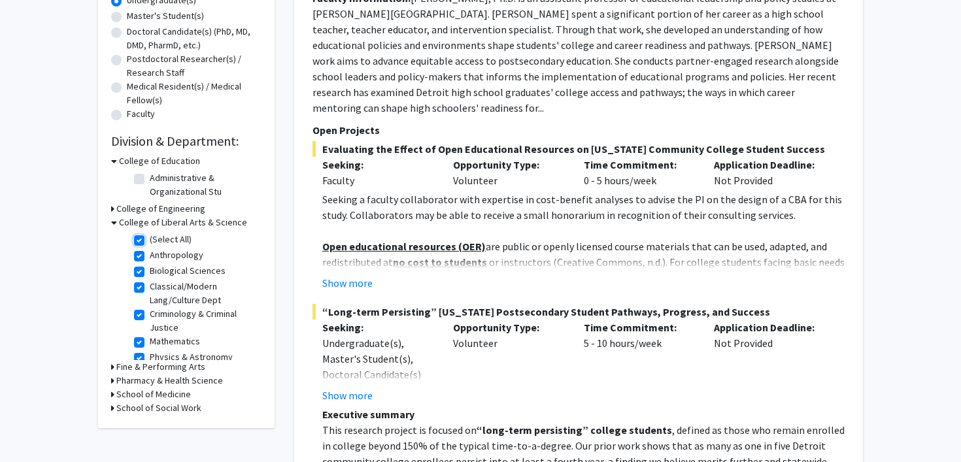
checkbox input "true"
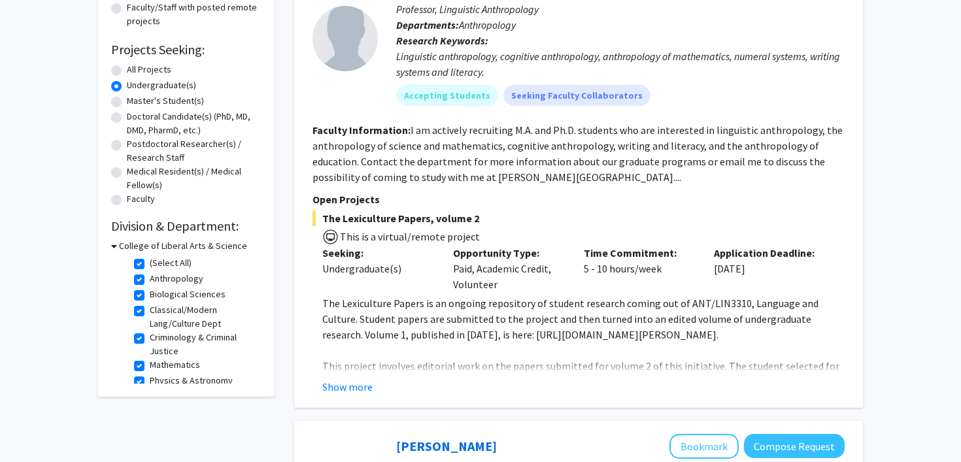
scroll to position [212, 0]
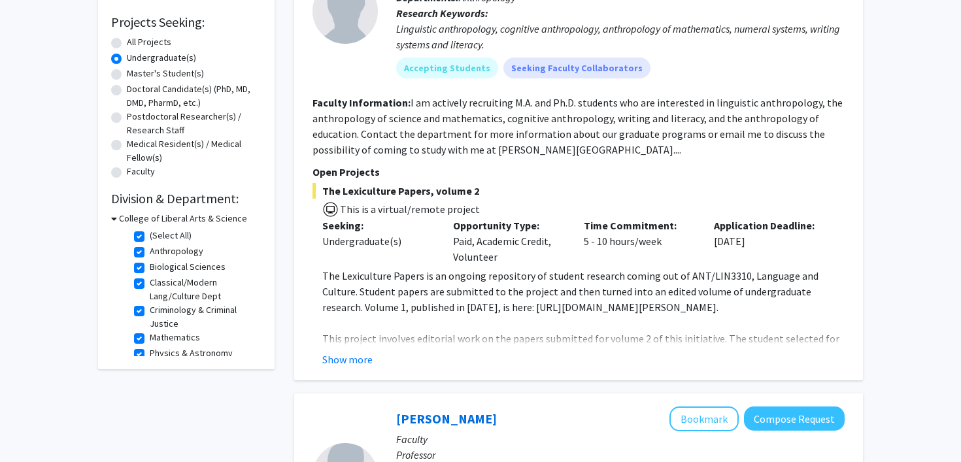
click at [150, 237] on label "(Select All)" at bounding box center [171, 236] width 42 height 14
click at [150, 237] on input "(Select All)" at bounding box center [154, 233] width 8 height 8
checkbox input "false"
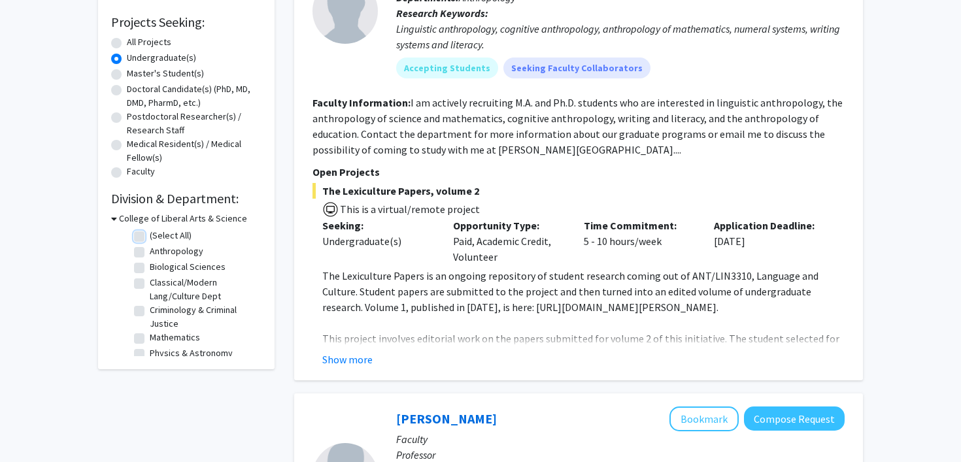
checkbox input "false"
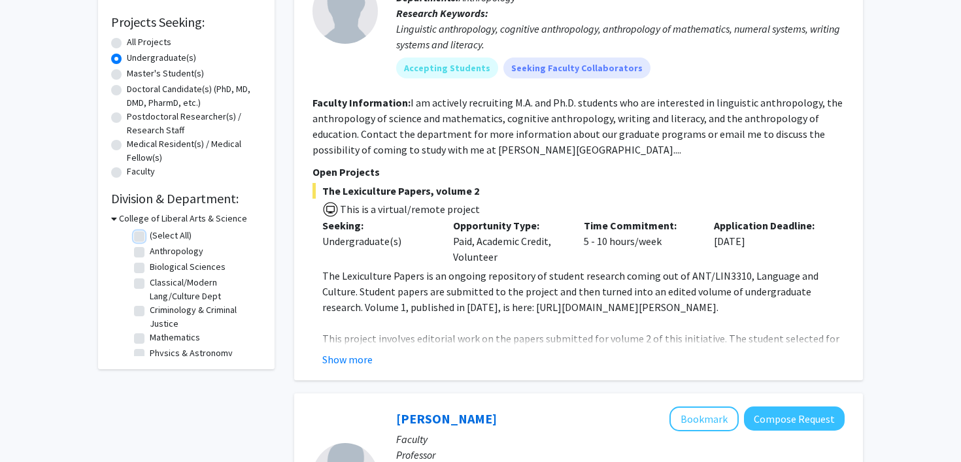
checkbox input "false"
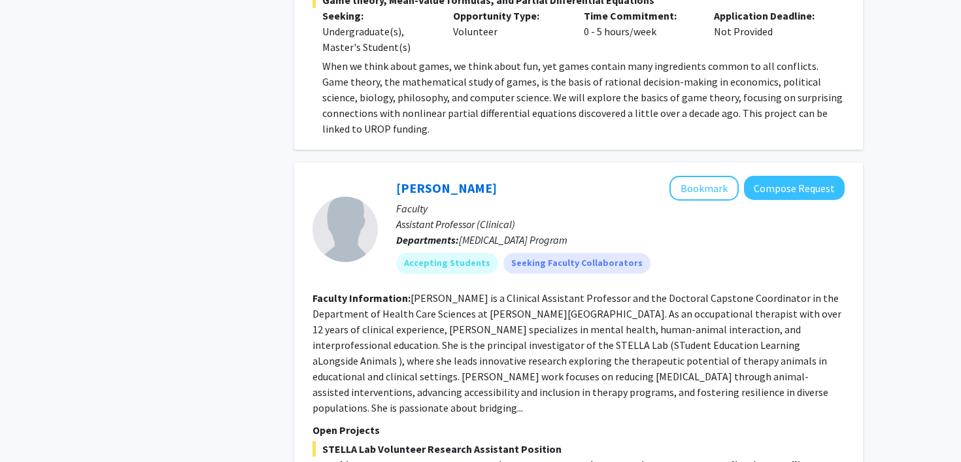
scroll to position [2194, 0]
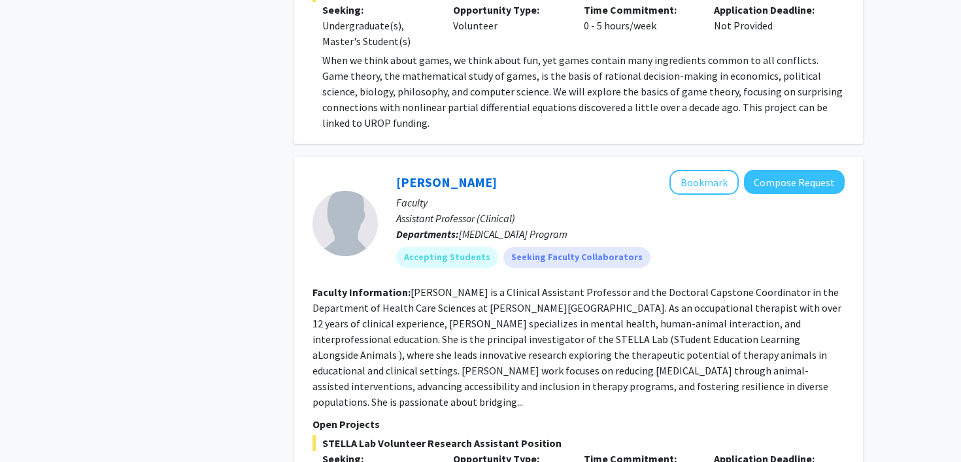
click at [626, 315] on section "Faculty Information: [PERSON_NAME] is a Clinical Assistant Professor and the Do…" at bounding box center [578, 346] width 532 height 125
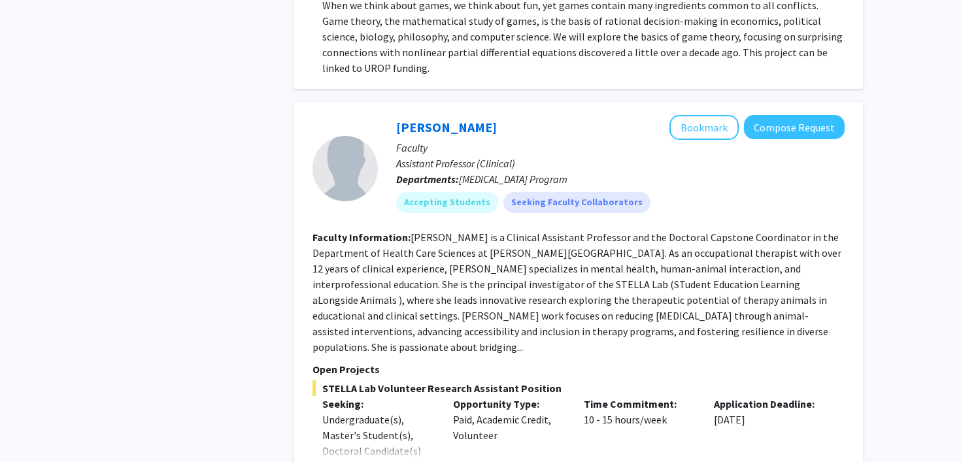
scroll to position [2262, 0]
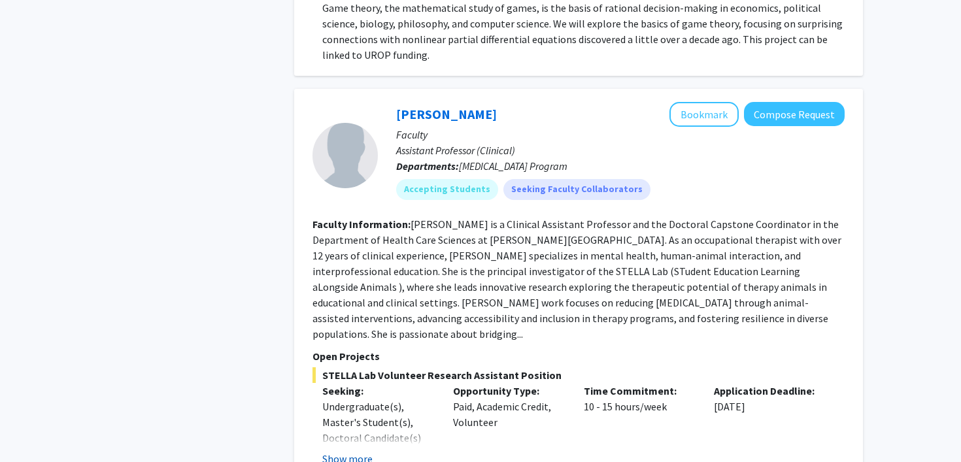
click at [350, 451] on button "Show more" at bounding box center [347, 459] width 50 height 16
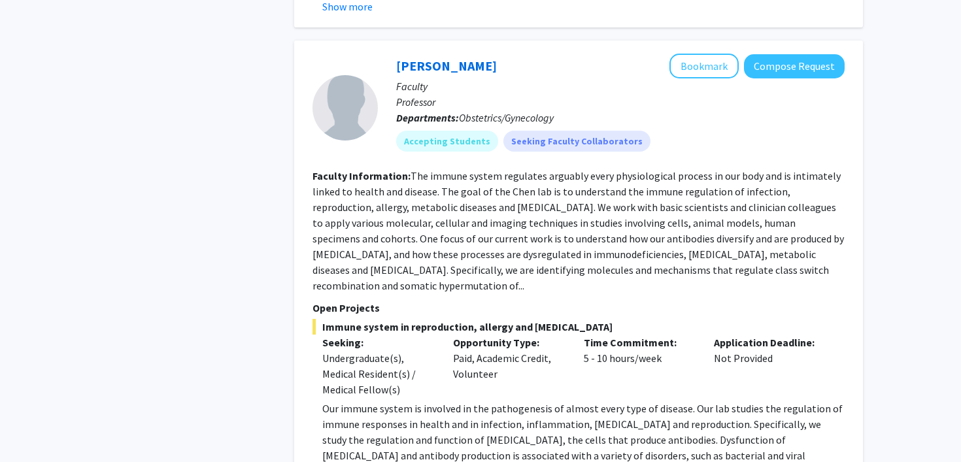
scroll to position [5577, 0]
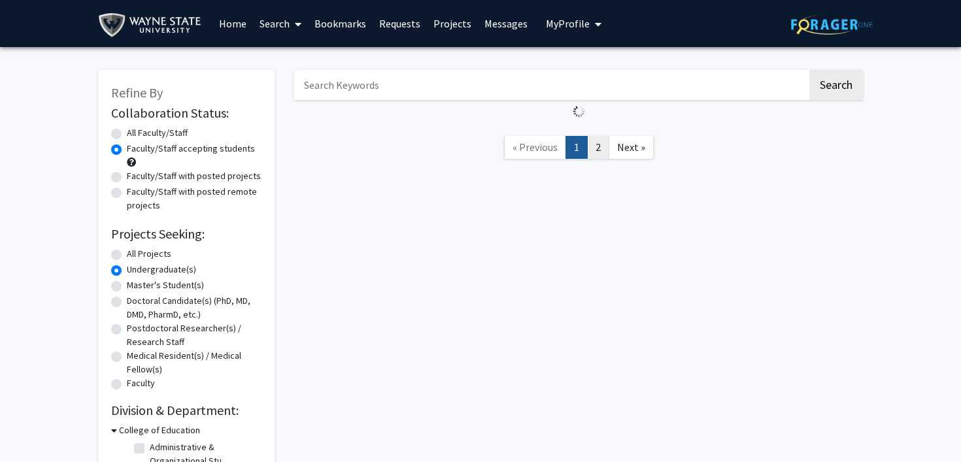
click at [593, 147] on link "2" at bounding box center [598, 147] width 22 height 23
click at [578, 147] on link "1" at bounding box center [576, 147] width 22 height 23
click at [548, 148] on span "« Previous" at bounding box center [534, 147] width 45 height 13
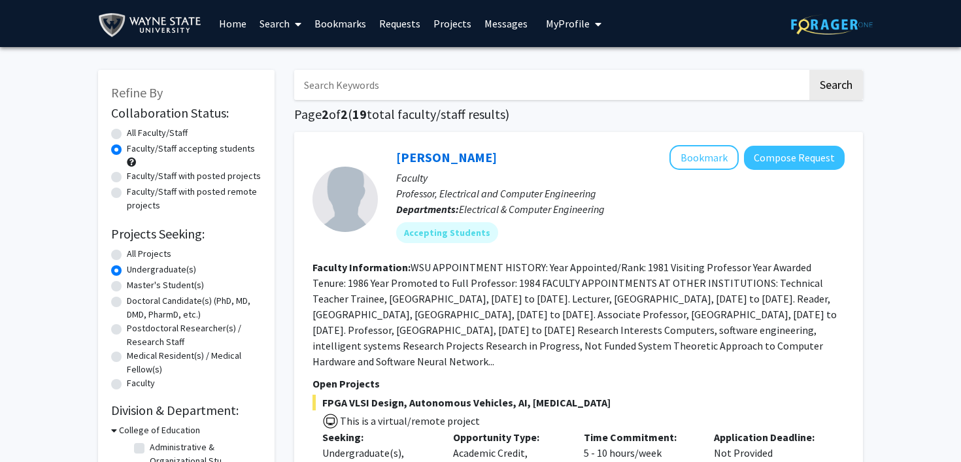
click at [220, 20] on link "Home" at bounding box center [232, 24] width 41 height 46
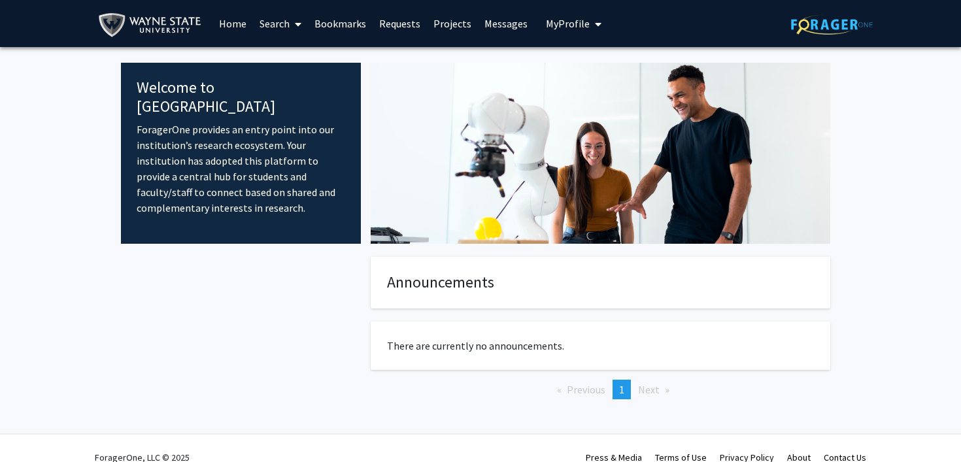
click at [546, 22] on span "My Profile" at bounding box center [568, 23] width 44 height 13
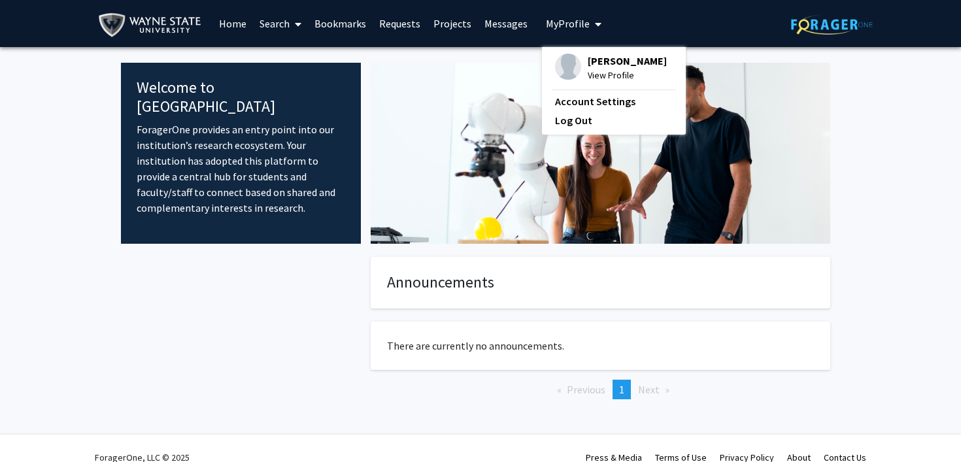
click at [574, 54] on fg-profile-picture at bounding box center [568, 68] width 26 height 29
